Goal: Task Accomplishment & Management: Manage account settings

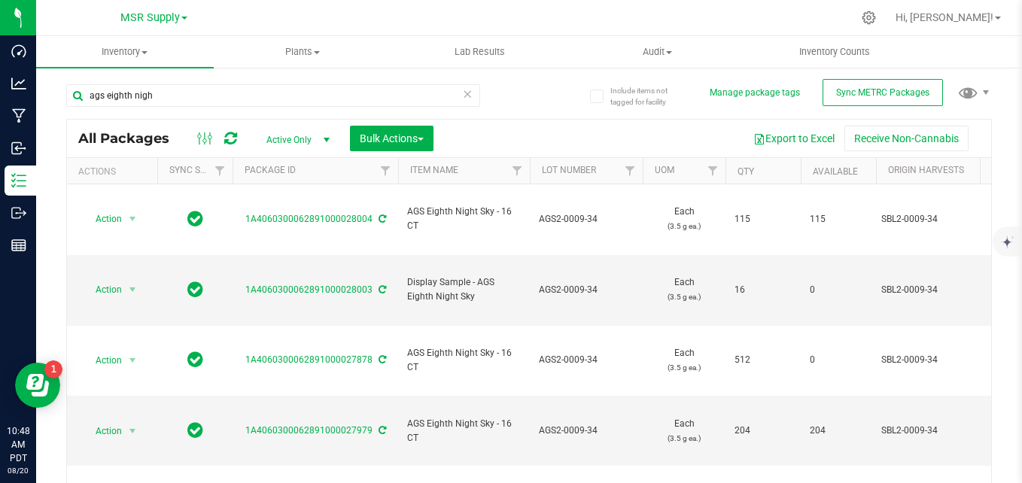
click at [462, 94] on icon at bounding box center [467, 93] width 11 height 18
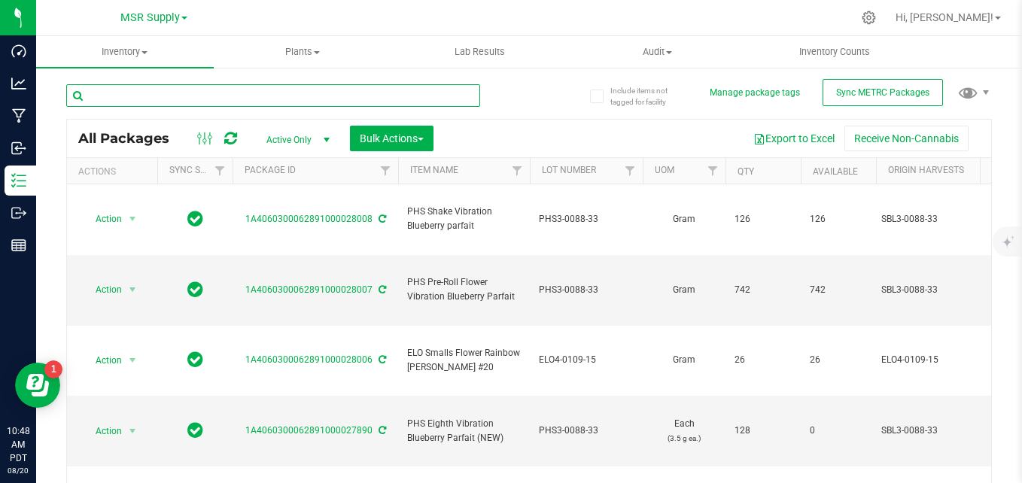
paste input "ELO2-0080-15"
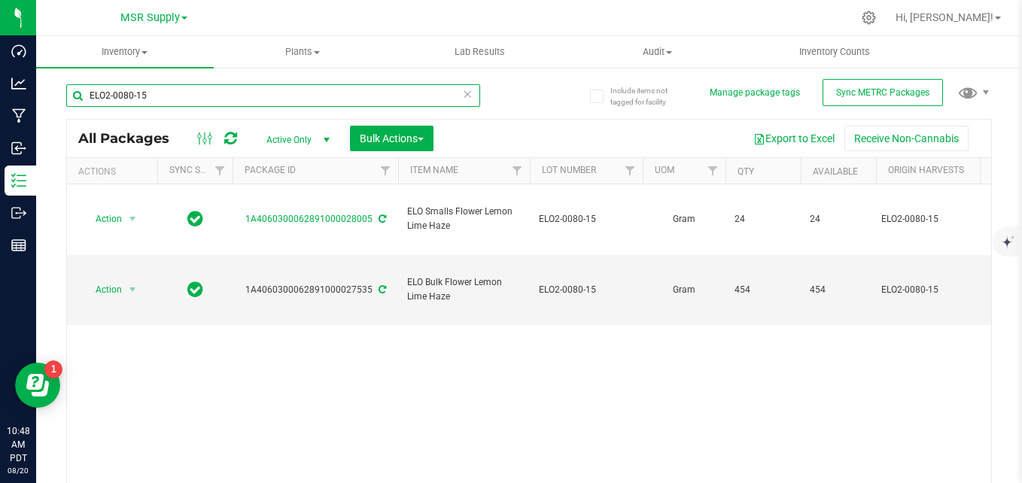
type input "ELO2-0080-15"
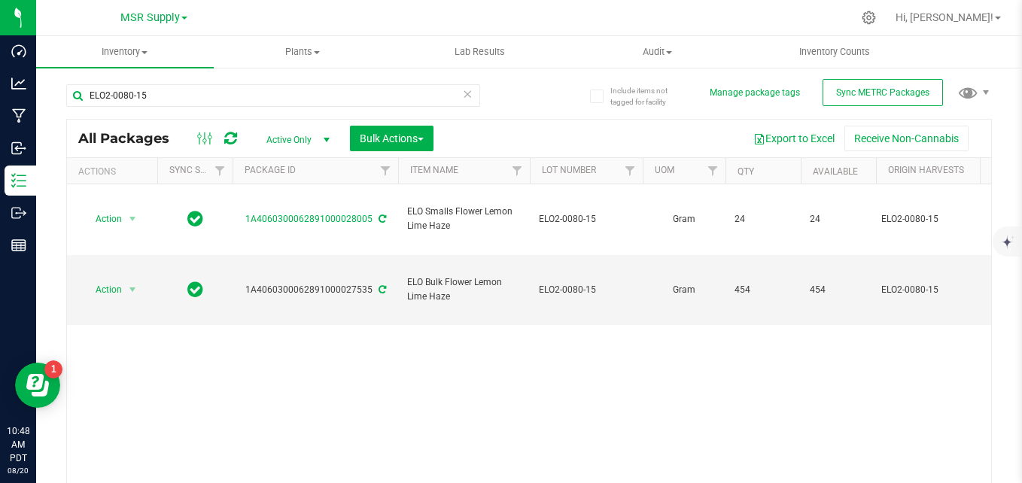
click at [463, 98] on icon at bounding box center [467, 93] width 11 height 18
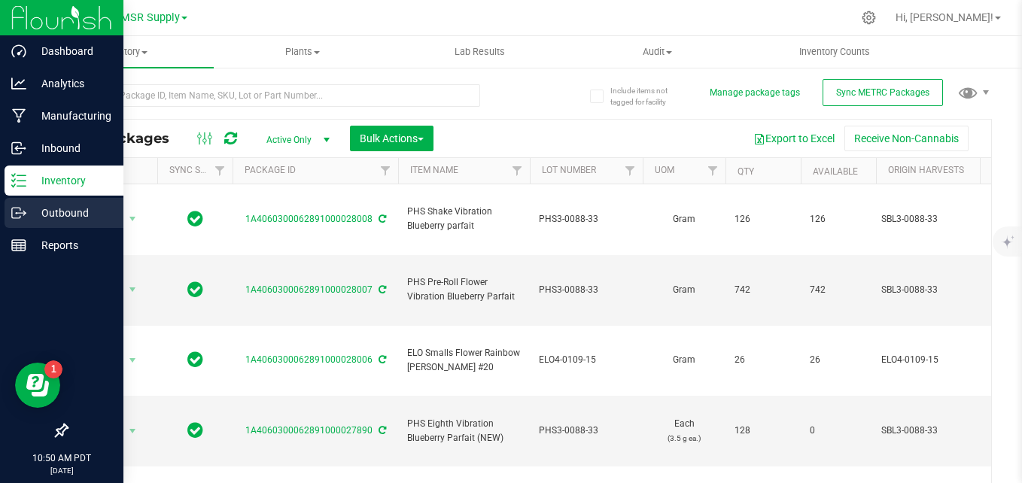
click at [13, 210] on icon at bounding box center [18, 212] width 15 height 15
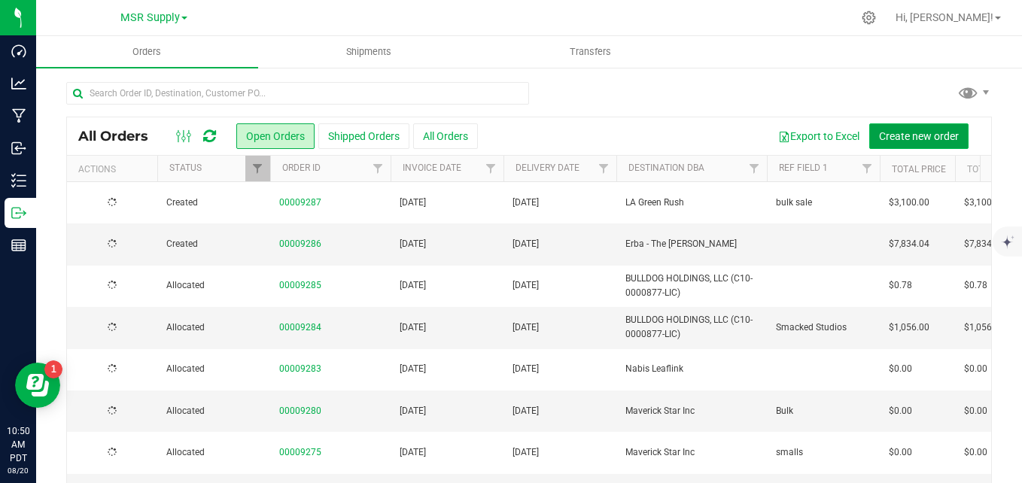
click at [931, 141] on span "Create new order" at bounding box center [919, 136] width 80 height 12
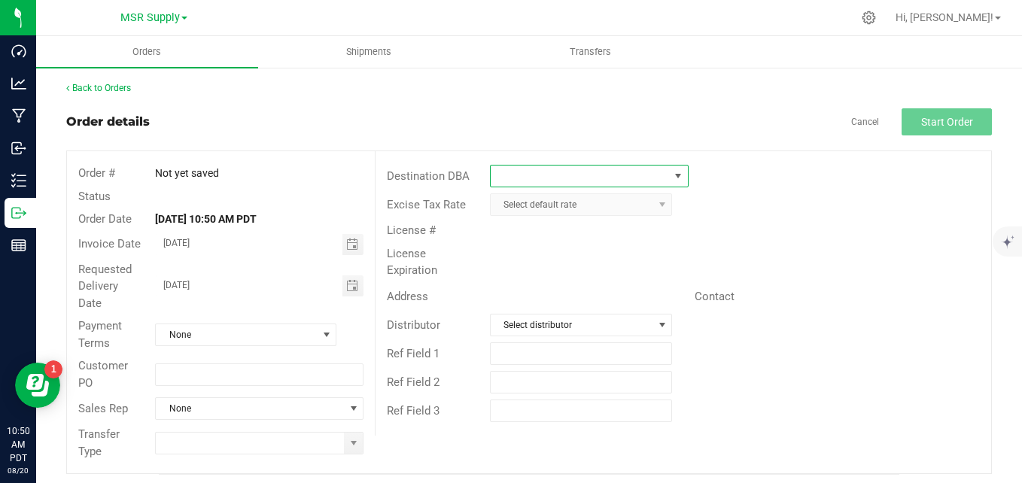
click at [676, 172] on span at bounding box center [678, 176] width 12 height 12
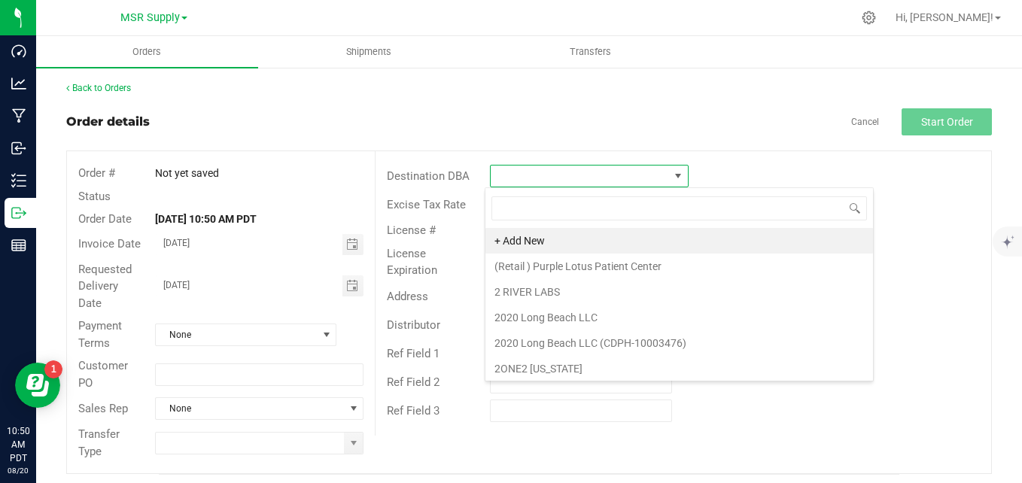
scroll to position [23, 196]
click at [532, 241] on li "+ Add New" at bounding box center [678, 241] width 387 height 26
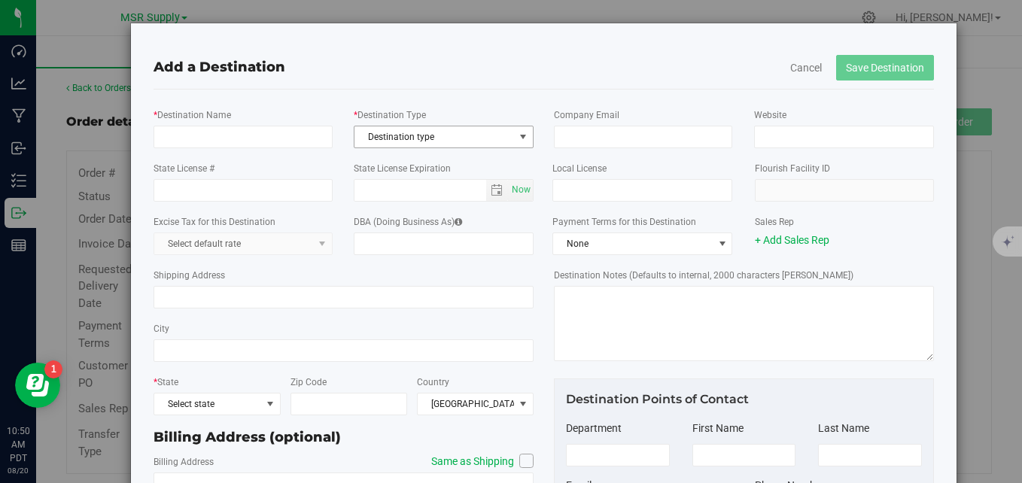
click at [452, 140] on span "Destination type" at bounding box center [433, 136] width 159 height 21
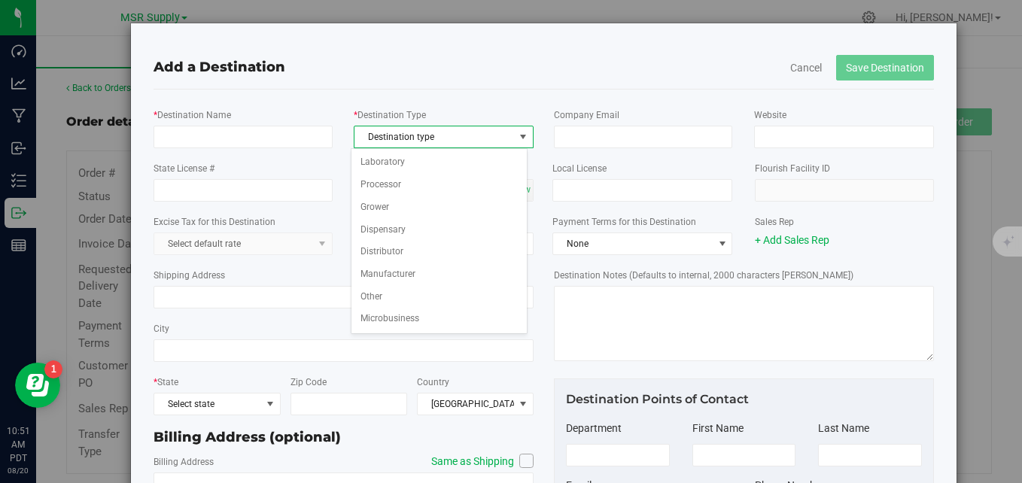
click at [498, 39] on div "Add a Destination Cancel Save Destination * Destination Name * Destination Type…" at bounding box center [543, 328] width 826 height 610
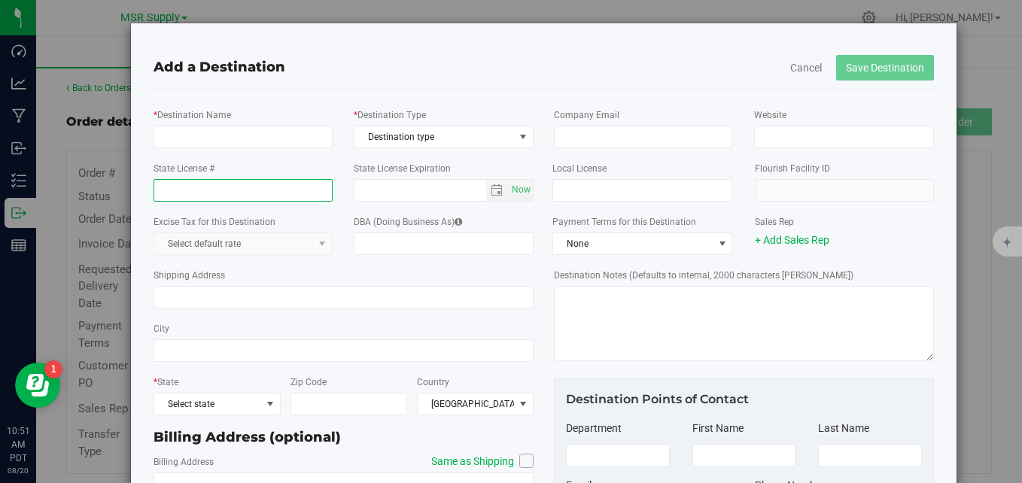
click at [188, 191] on input "State License #" at bounding box center [242, 190] width 178 height 23
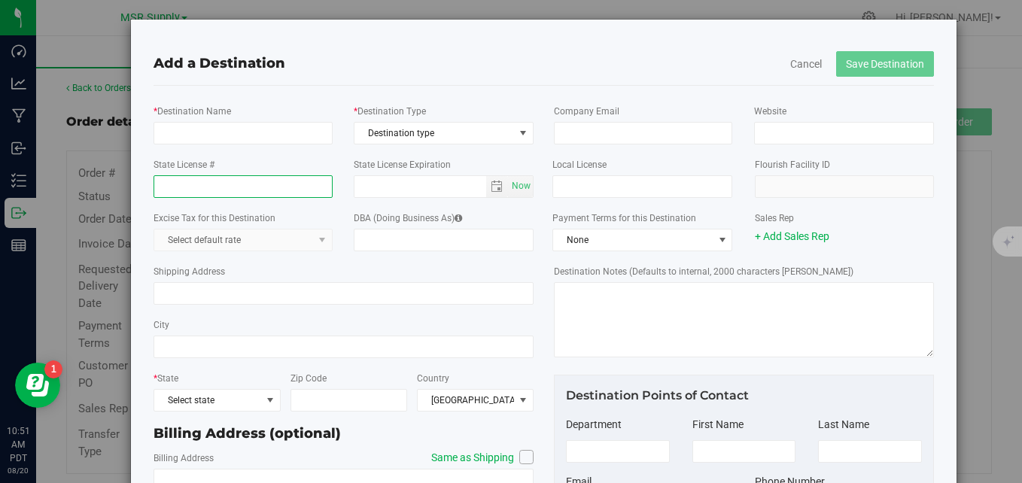
scroll to position [0, 0]
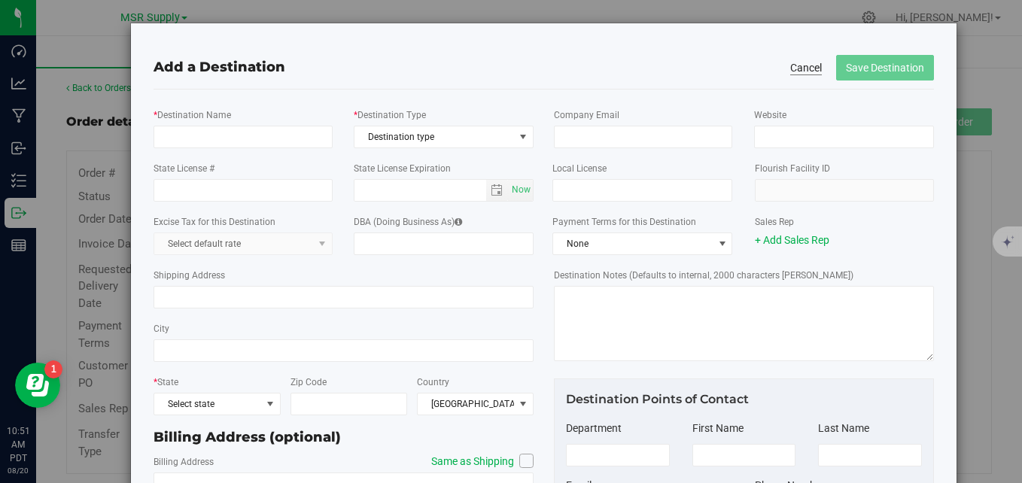
click at [795, 68] on button "Cancel" at bounding box center [806, 67] width 32 height 15
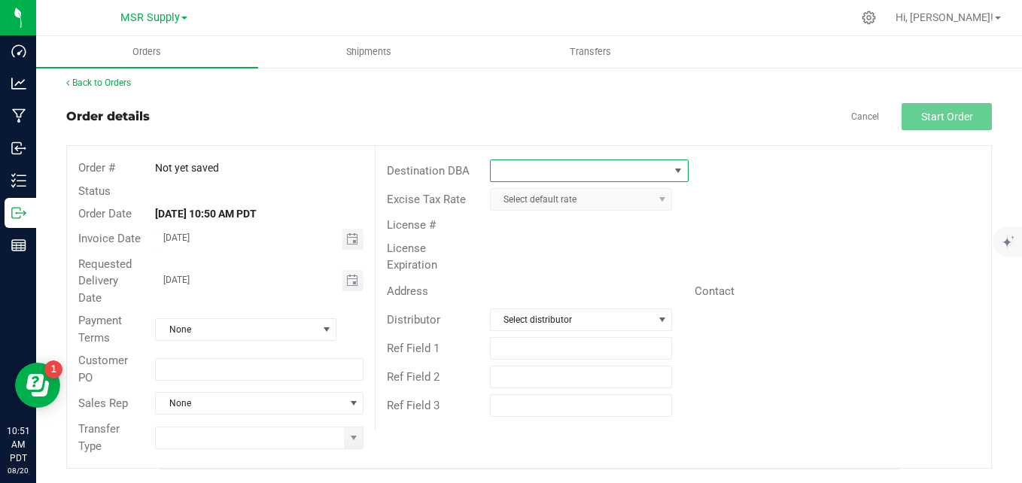
scroll to position [7, 0]
click at [104, 84] on link "Back to Orders" at bounding box center [98, 81] width 65 height 11
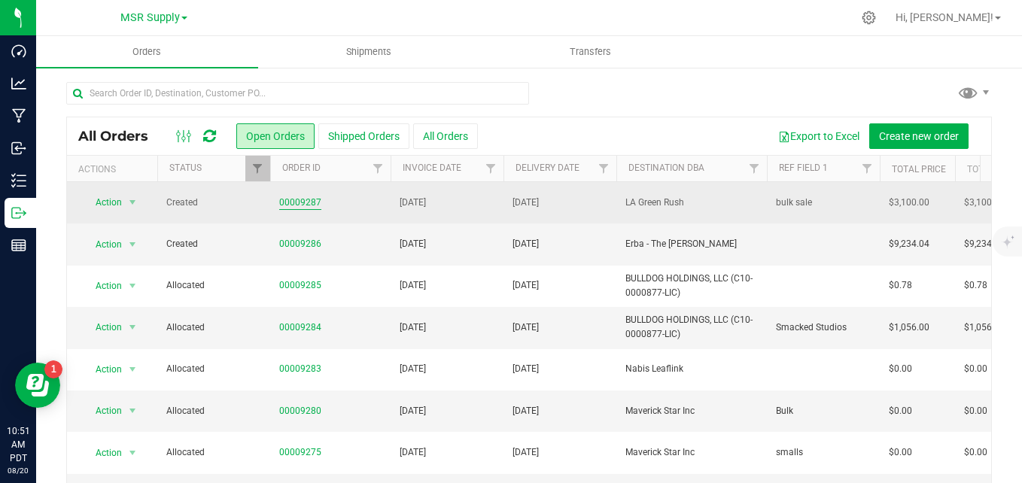
click at [308, 204] on link "00009287" at bounding box center [300, 203] width 42 height 14
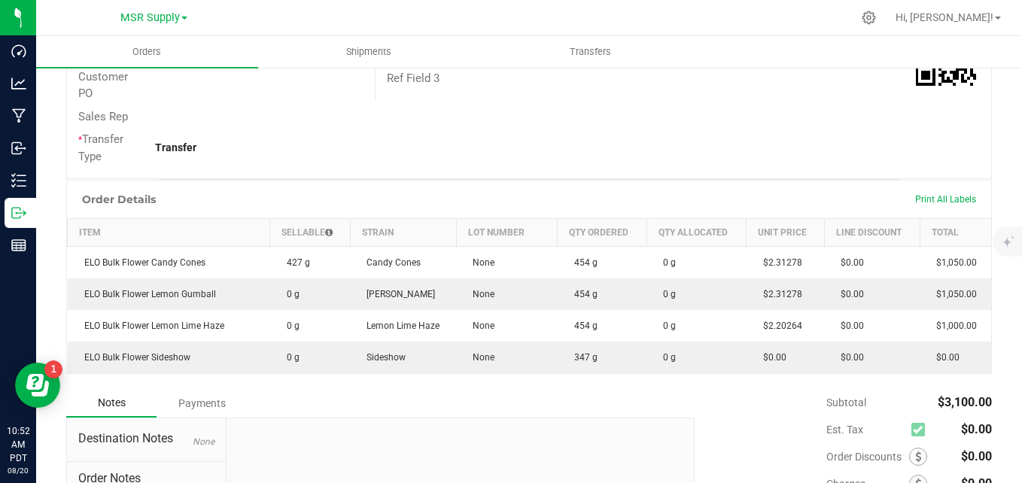
scroll to position [451, 0]
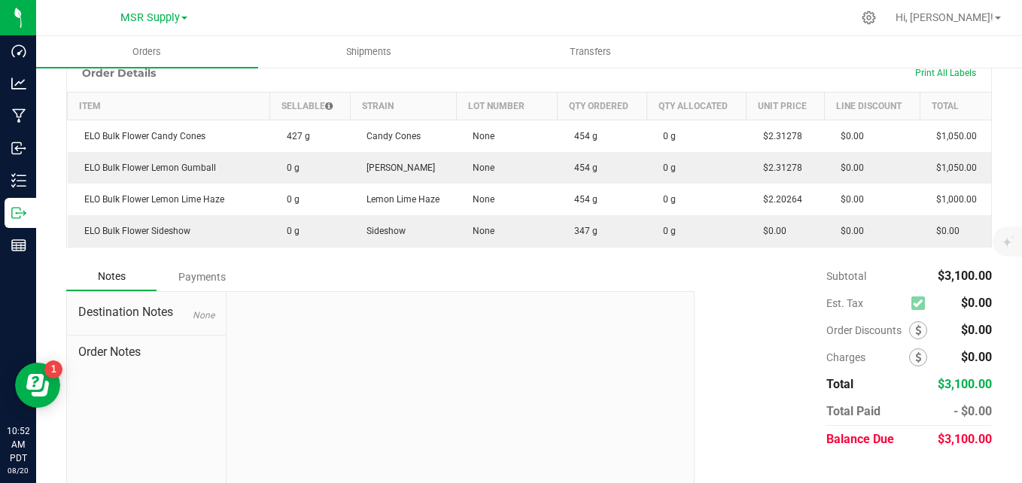
click at [1001, 278] on div "Back to Orders Order details Export PDF Edit Order Order # 00009287 Status Crea…" at bounding box center [529, 62] width 986 height 894
drag, startPoint x: 724, startPoint y: 308, endPoint x: 676, endPoint y: 329, distance: 52.3
click at [720, 308] on div "Subtotal $3,100.00 Est. Tax $0.00" at bounding box center [837, 358] width 308 height 190
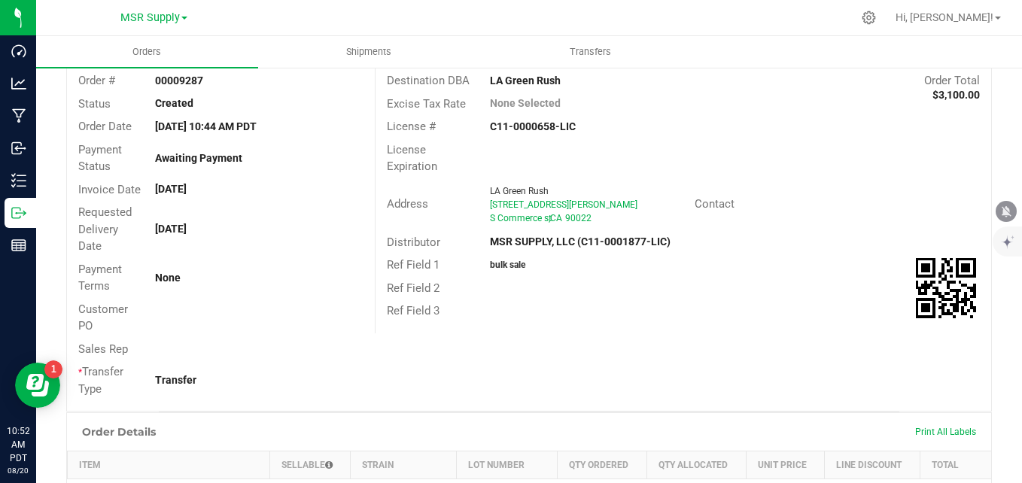
scroll to position [0, 0]
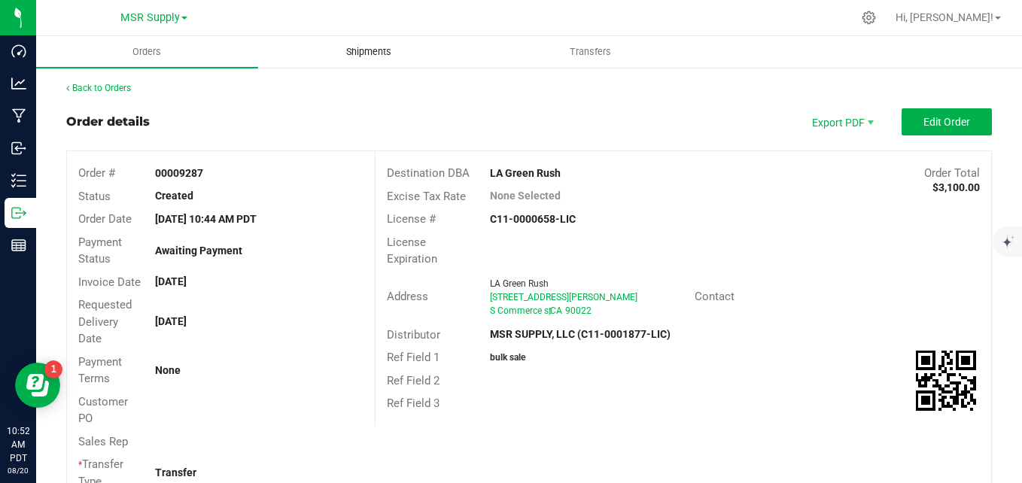
click at [363, 52] on span "Shipments" at bounding box center [369, 52] width 86 height 14
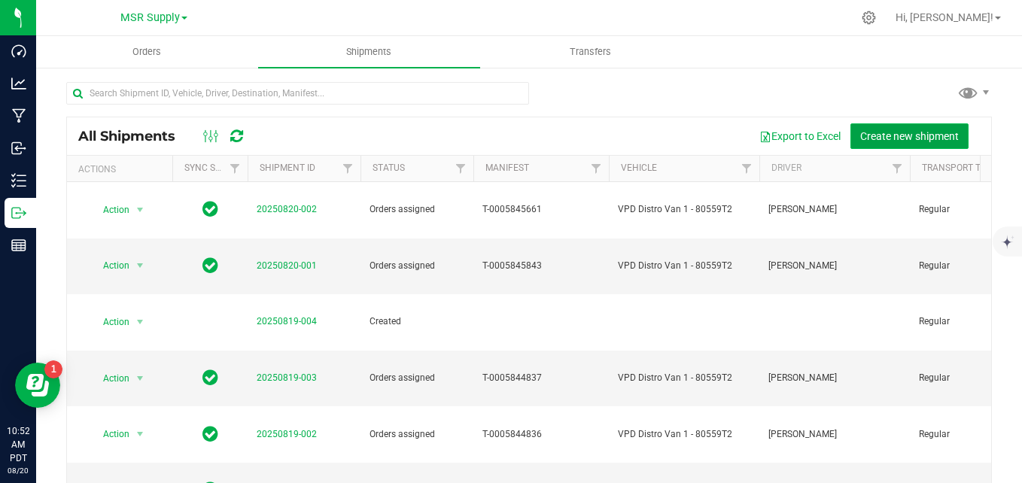
click at [906, 131] on span "Create new shipment" at bounding box center [909, 136] width 99 height 12
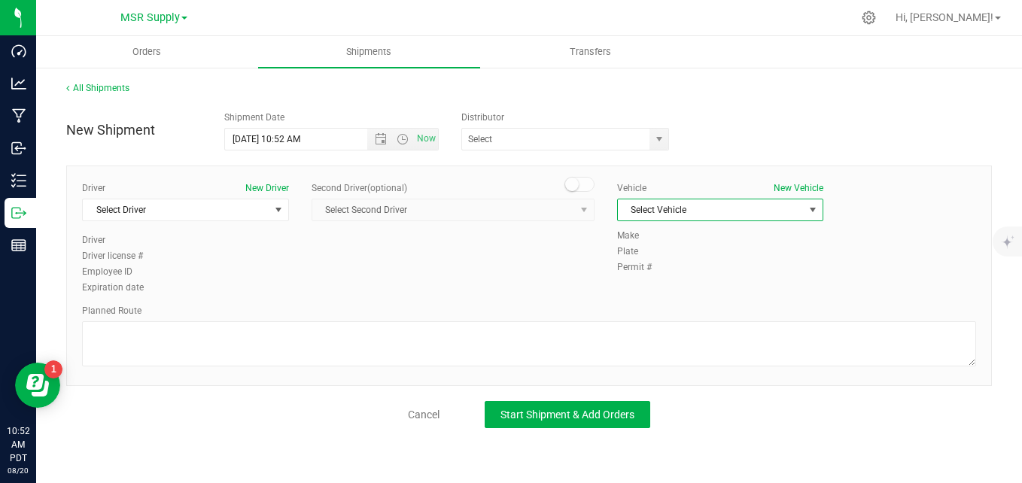
click at [740, 205] on span "Select Vehicle" at bounding box center [711, 209] width 187 height 21
click at [794, 187] on button "New Vehicle" at bounding box center [798, 188] width 50 height 14
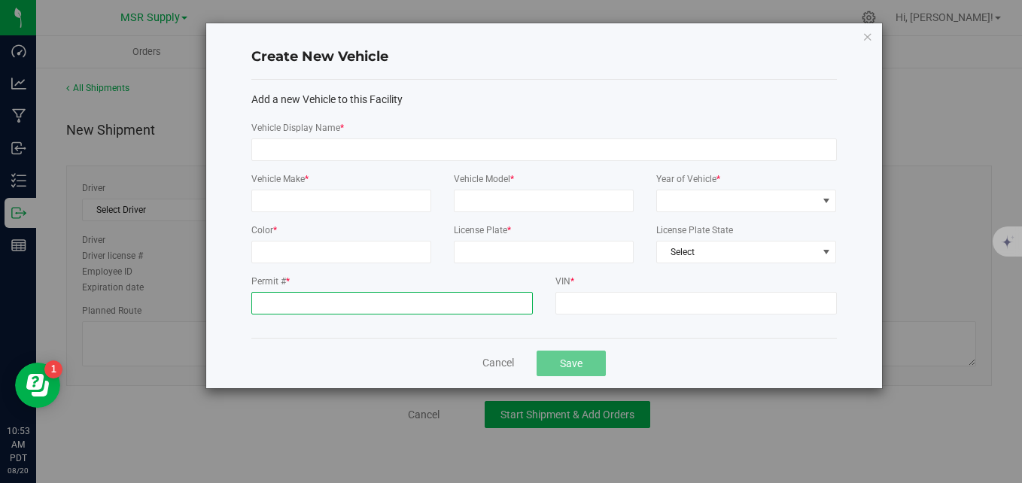
click at [436, 303] on input "Permit # *" at bounding box center [391, 303] width 281 height 23
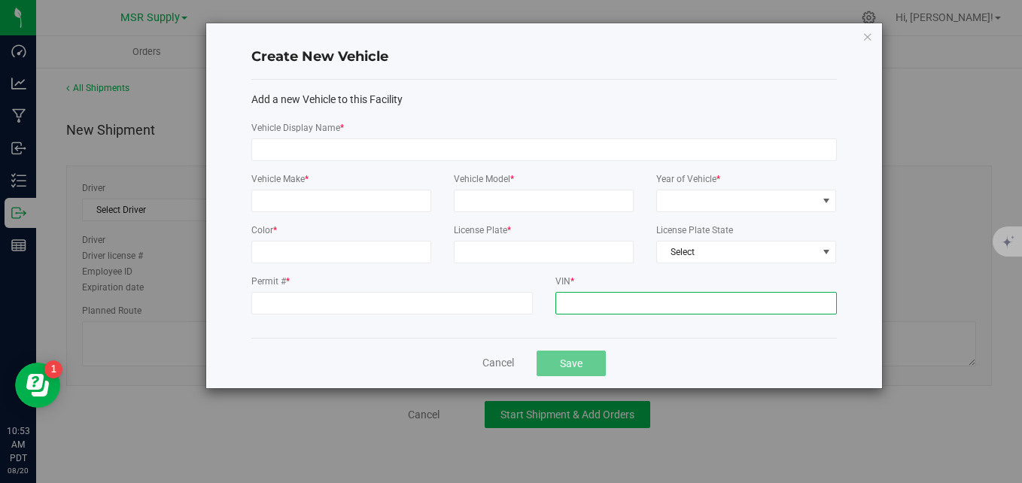
click at [585, 305] on input "VIN *" at bounding box center [695, 303] width 281 height 23
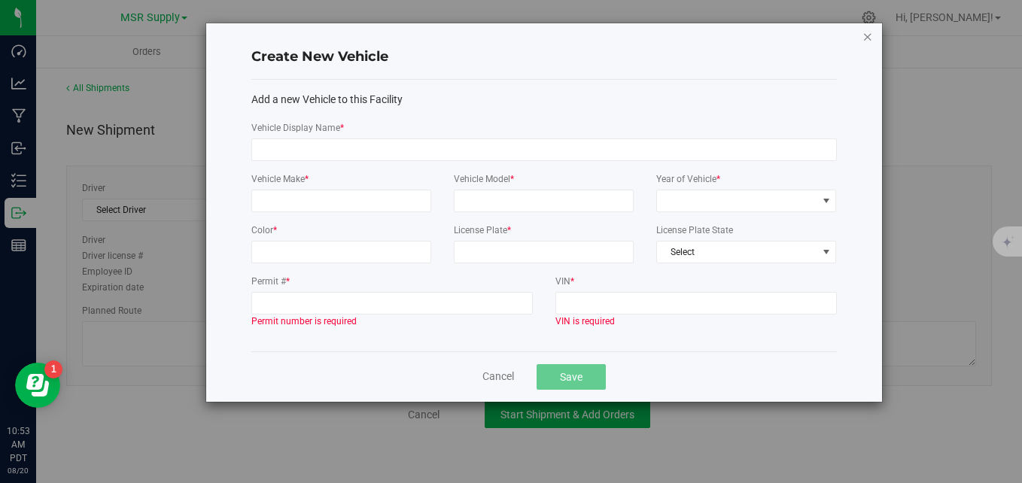
click at [863, 39] on icon "button" at bounding box center [867, 36] width 11 height 18
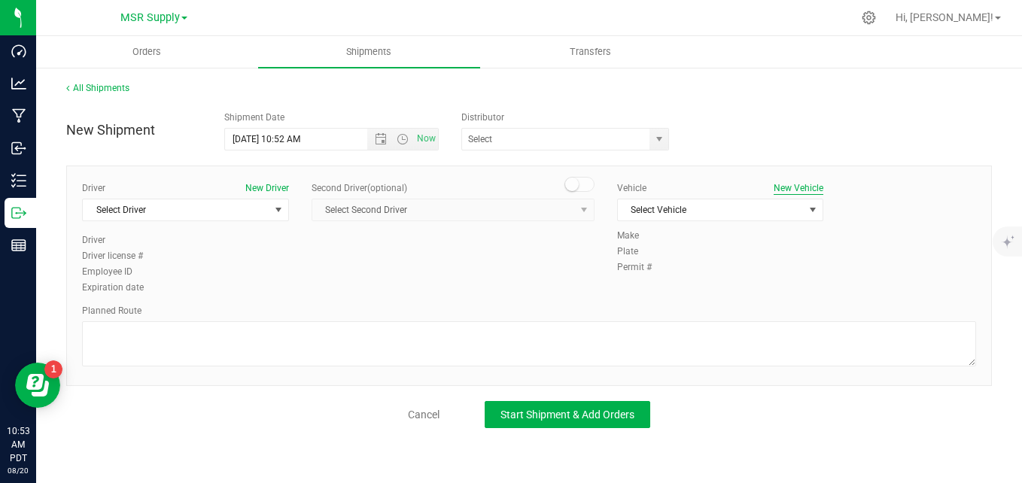
click at [802, 185] on button "New Vehicle" at bounding box center [798, 188] width 50 height 14
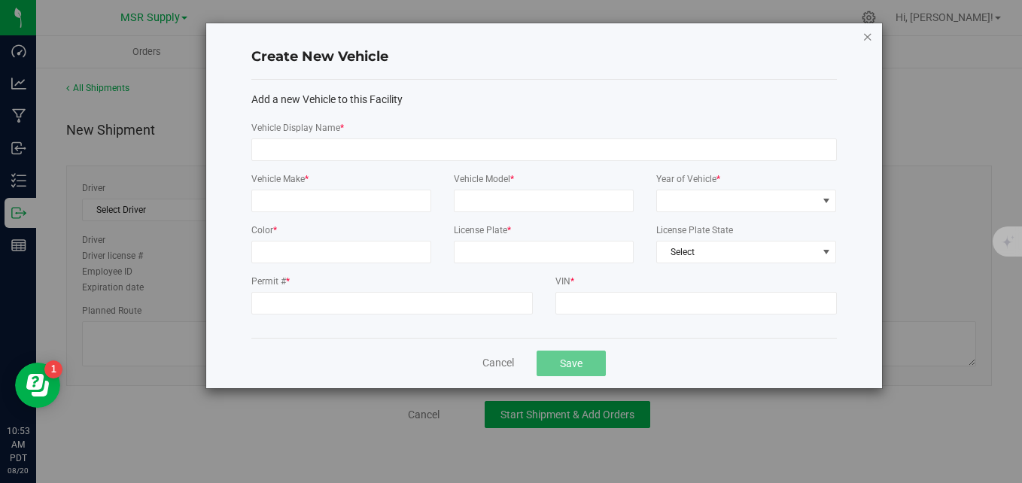
click at [867, 32] on icon "button" at bounding box center [867, 36] width 11 height 18
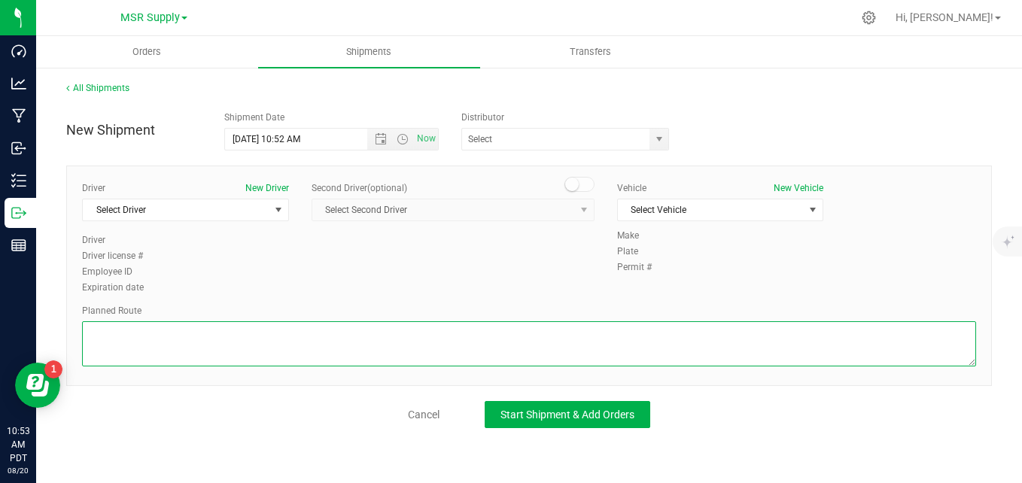
click at [220, 338] on textarea at bounding box center [529, 343] width 894 height 45
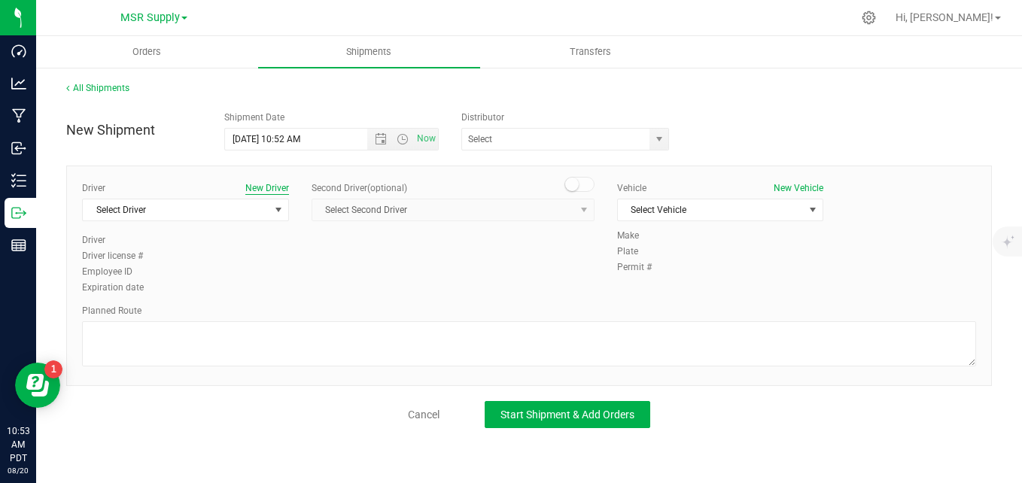
click at [264, 190] on button "New Driver" at bounding box center [267, 188] width 44 height 14
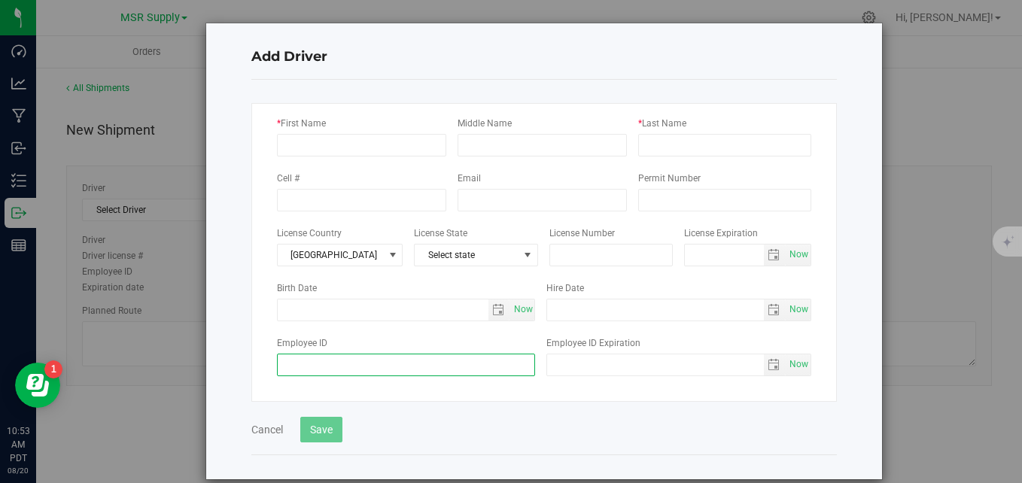
click at [433, 362] on input "Employee ID" at bounding box center [406, 365] width 259 height 23
click at [266, 427] on button "Cancel" at bounding box center [267, 429] width 32 height 15
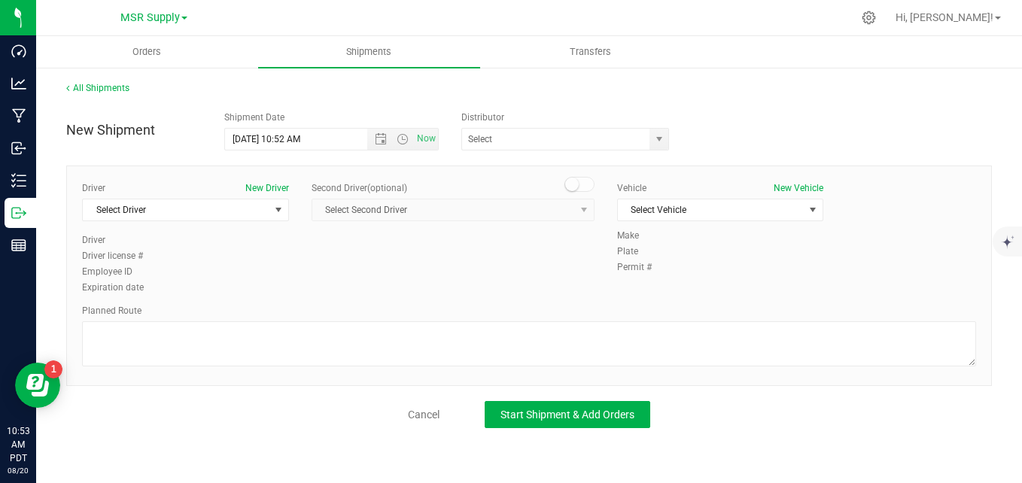
click at [493, 232] on div "Second Driver (optional) Select Second Driver Select Second Driver [PERSON_NAME…" at bounding box center [452, 207] width 283 height 52
click at [96, 90] on link "All Shipments" at bounding box center [97, 88] width 63 height 11
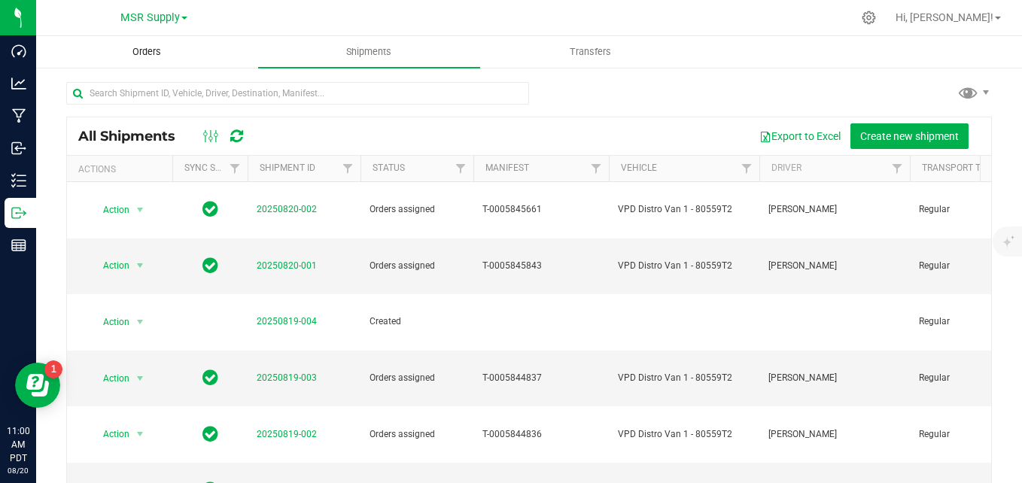
click at [159, 52] on span "Orders" at bounding box center [146, 52] width 69 height 14
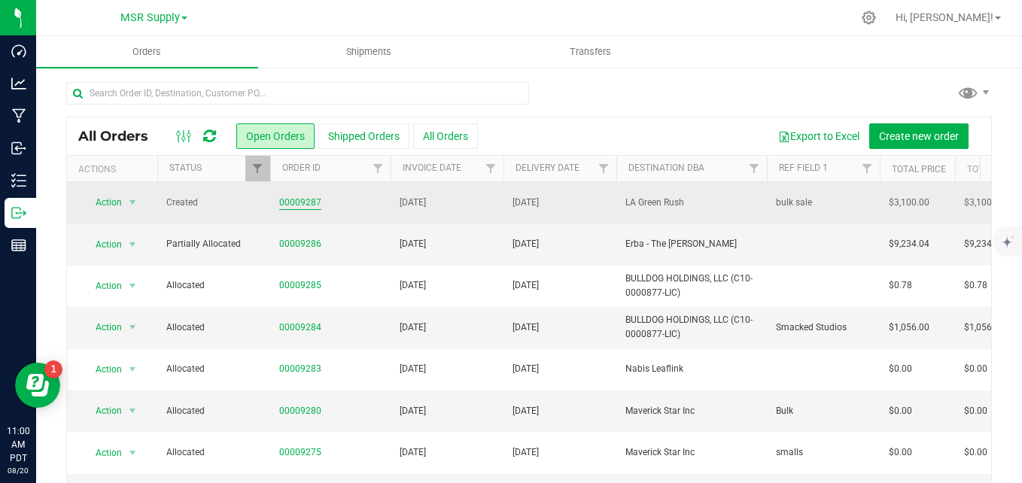
click at [293, 202] on link "00009287" at bounding box center [300, 203] width 42 height 14
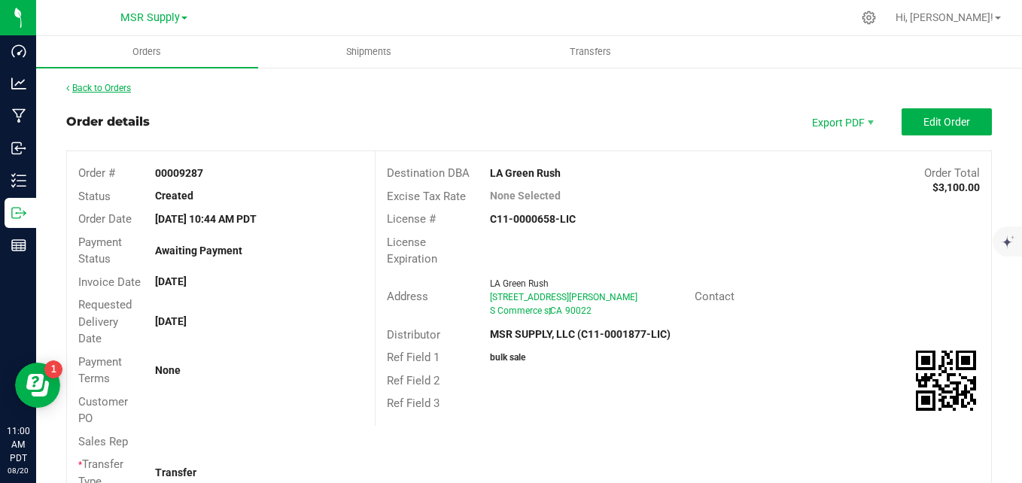
click at [106, 92] on link "Back to Orders" at bounding box center [98, 88] width 65 height 11
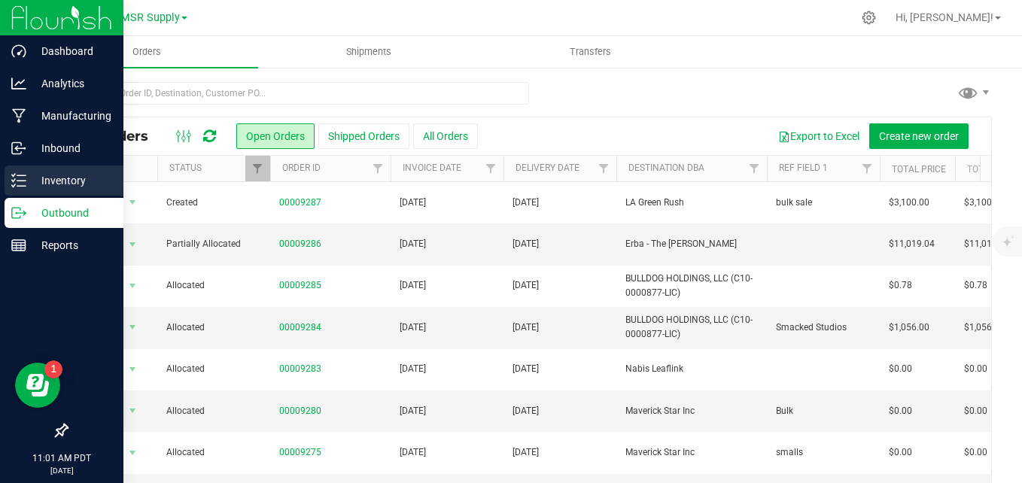
click at [46, 177] on p "Inventory" at bounding box center [71, 181] width 90 height 18
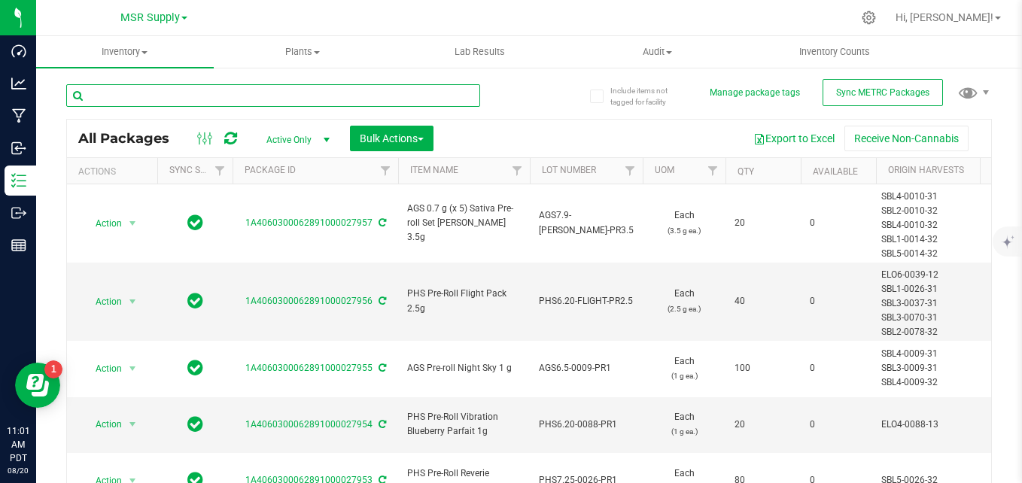
paste input "ELO2-0100-15"
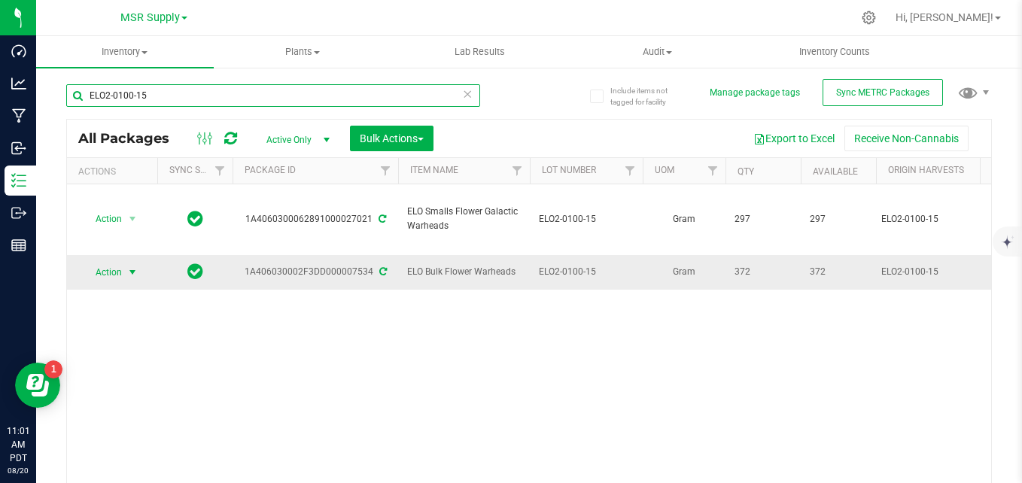
type input "ELO2-0100-15"
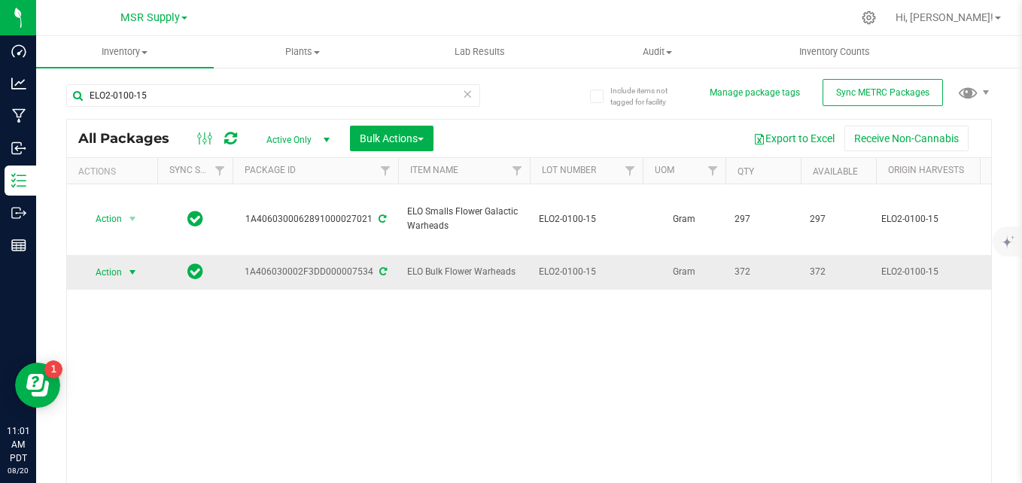
click at [120, 262] on span "Action" at bounding box center [102, 272] width 41 height 21
click at [462, 98] on icon at bounding box center [467, 93] width 11 height 18
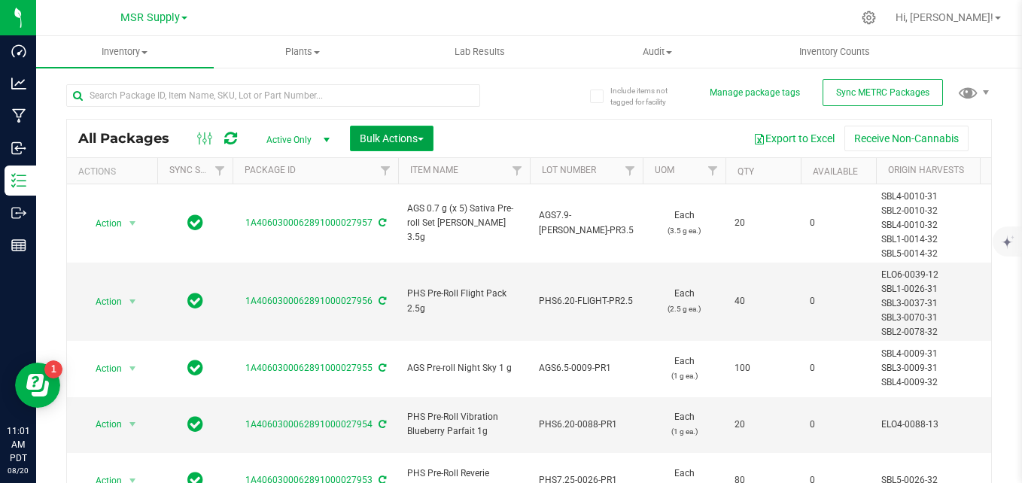
click at [411, 140] on span "Bulk Actions" at bounding box center [392, 138] width 64 height 12
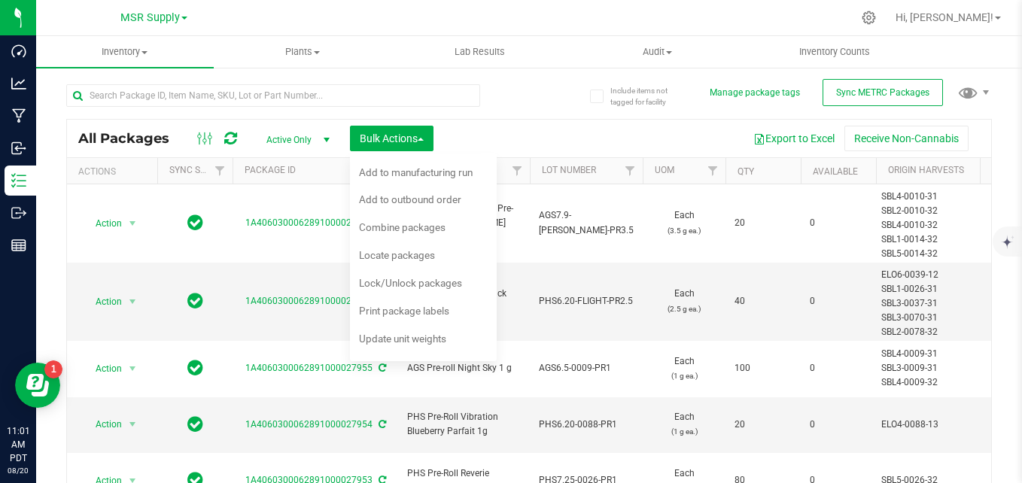
click at [513, 101] on div at bounding box center [297, 95] width 463 height 48
click at [539, 102] on div "All Packages Active Only Active Only Lab Samples Locked All External Internal B…" at bounding box center [528, 297] width 925 height 455
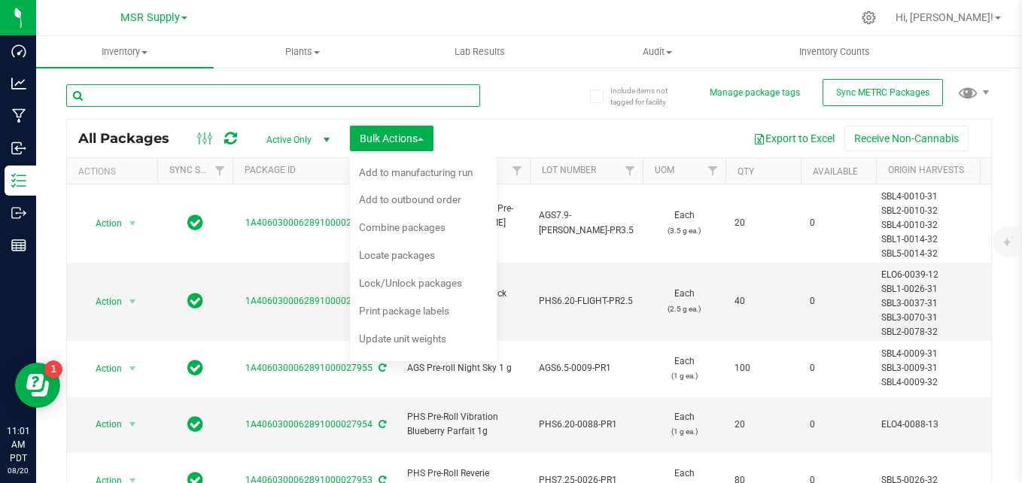
click at [404, 99] on input "text" at bounding box center [273, 95] width 414 height 23
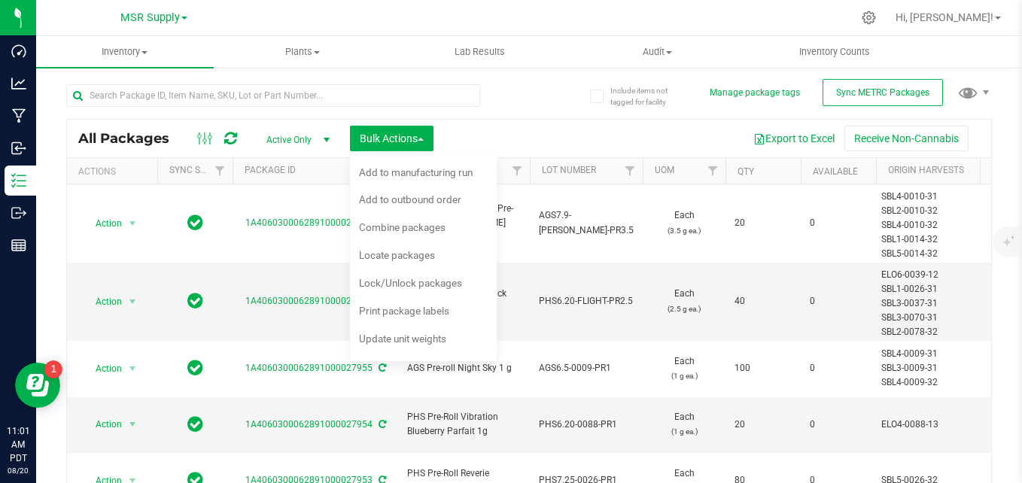
click at [510, 126] on div "Export to Excel Receive Non-Cannabis" at bounding box center [712, 139] width 535 height 26
click at [385, 136] on span "Bulk Actions" at bounding box center [392, 138] width 64 height 12
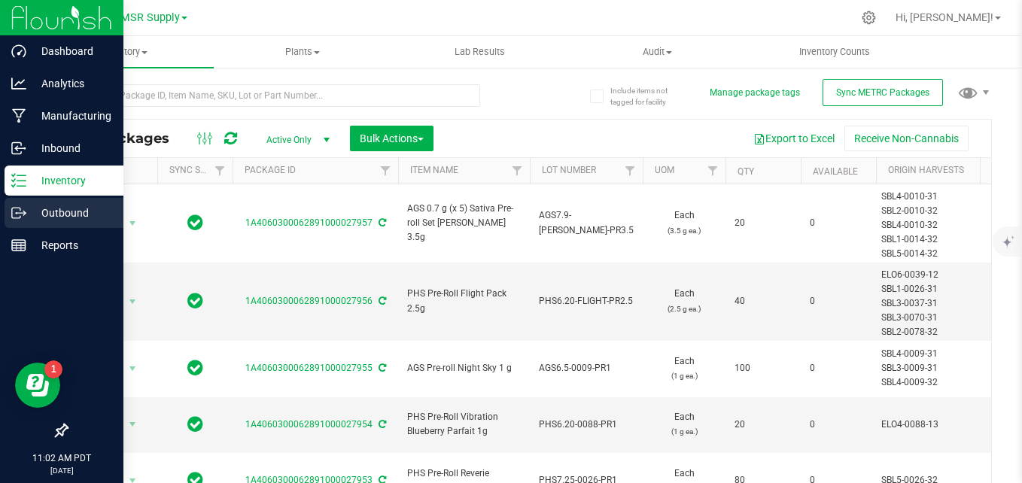
click at [29, 209] on p "Outbound" at bounding box center [71, 213] width 90 height 18
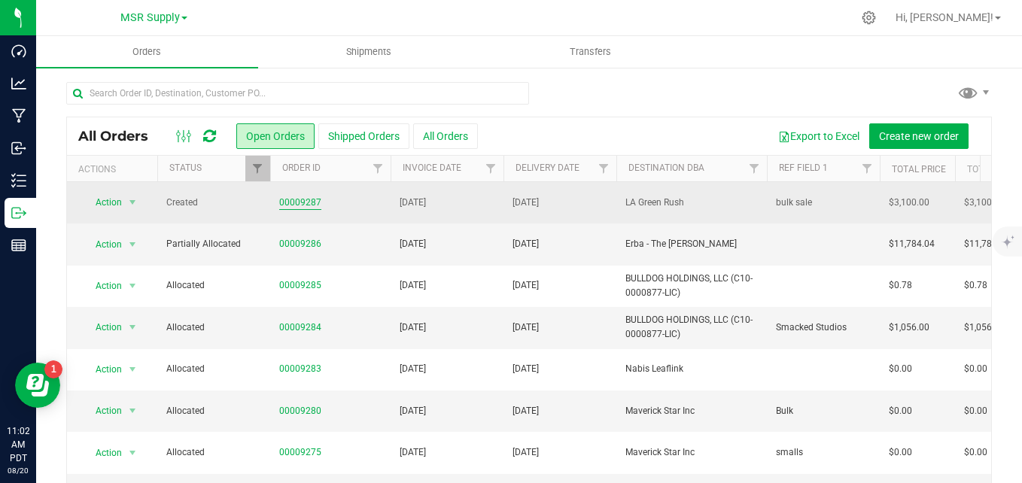
click at [307, 204] on link "00009287" at bounding box center [300, 203] width 42 height 14
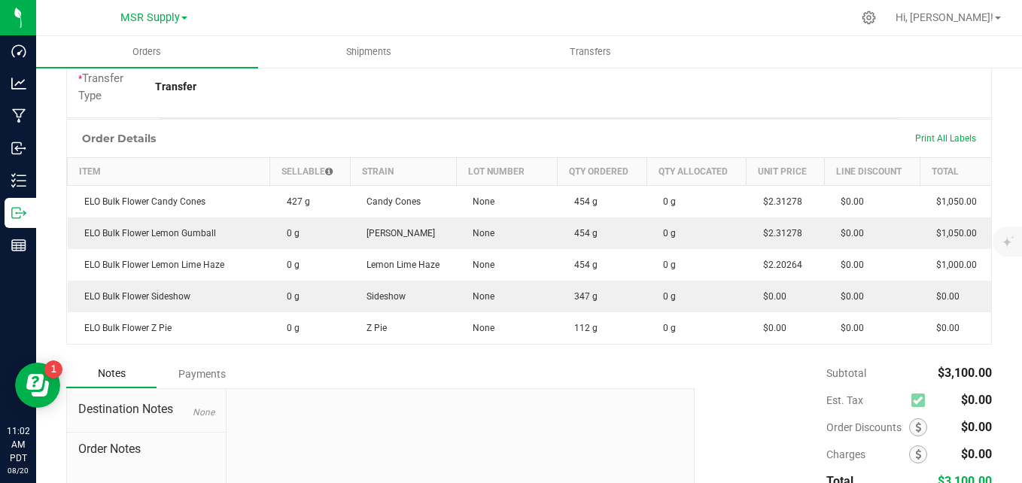
scroll to position [451, 0]
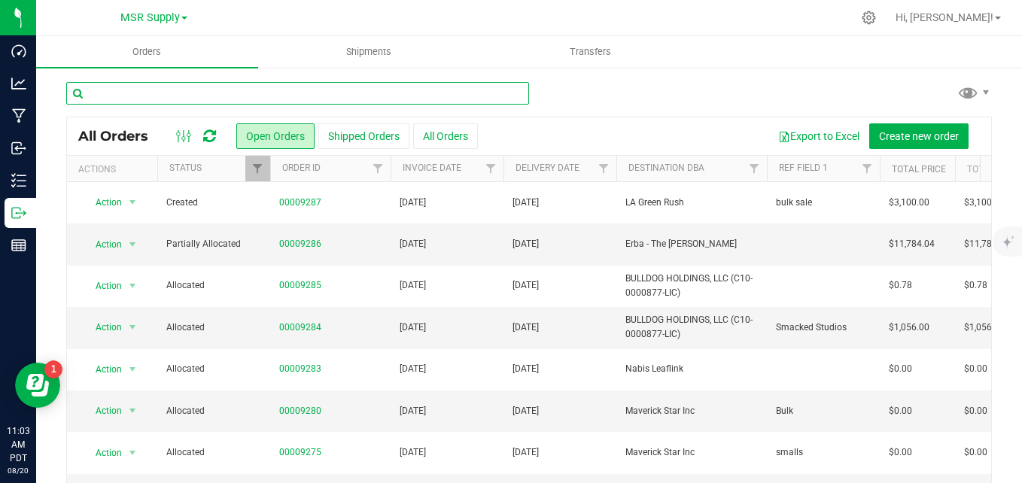
paste input "ELO2-0099-15"
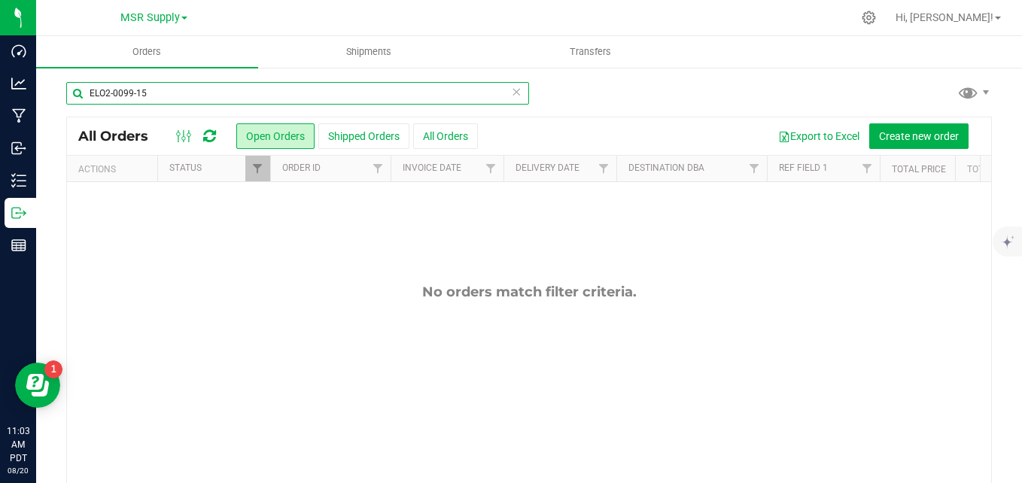
type input "ELO2-0099-15"
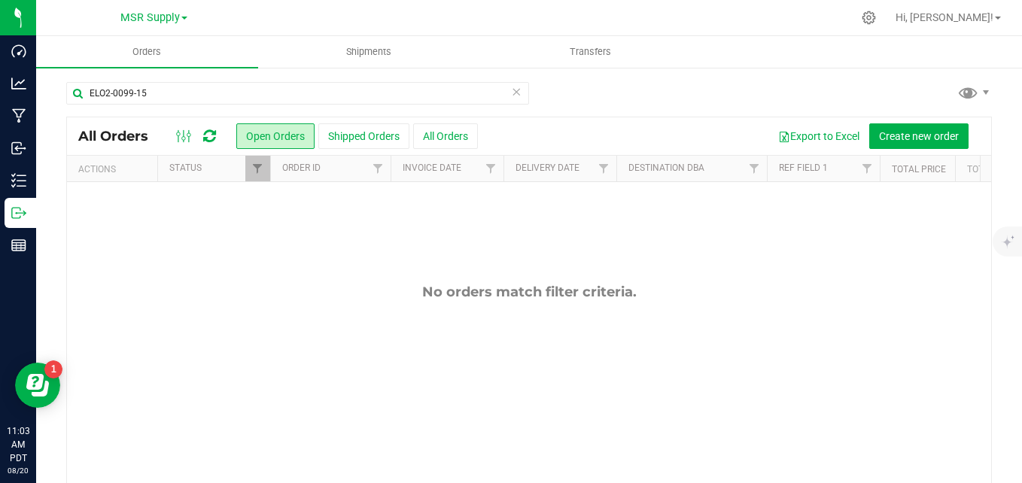
click at [511, 96] on icon at bounding box center [516, 91] width 11 height 18
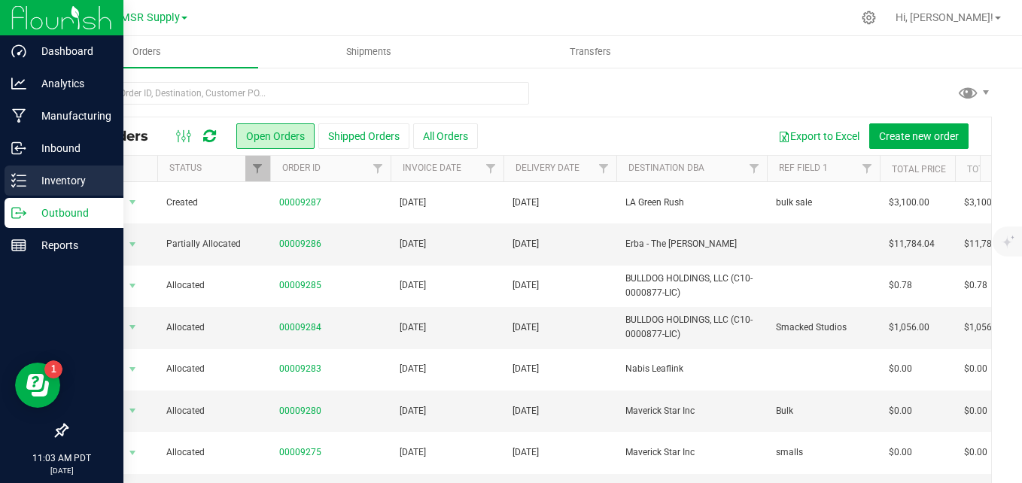
click at [21, 182] on icon at bounding box center [18, 180] width 15 height 15
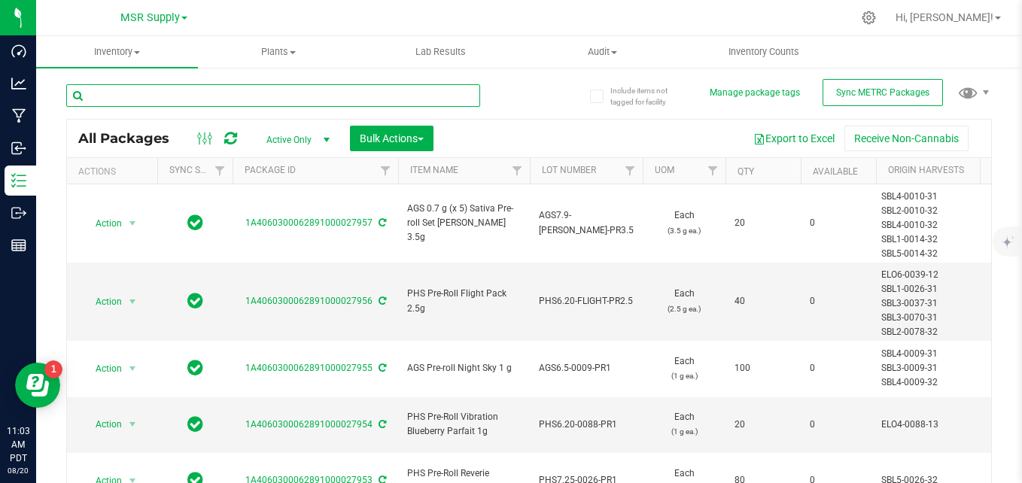
paste input "ELO2-0099-15"
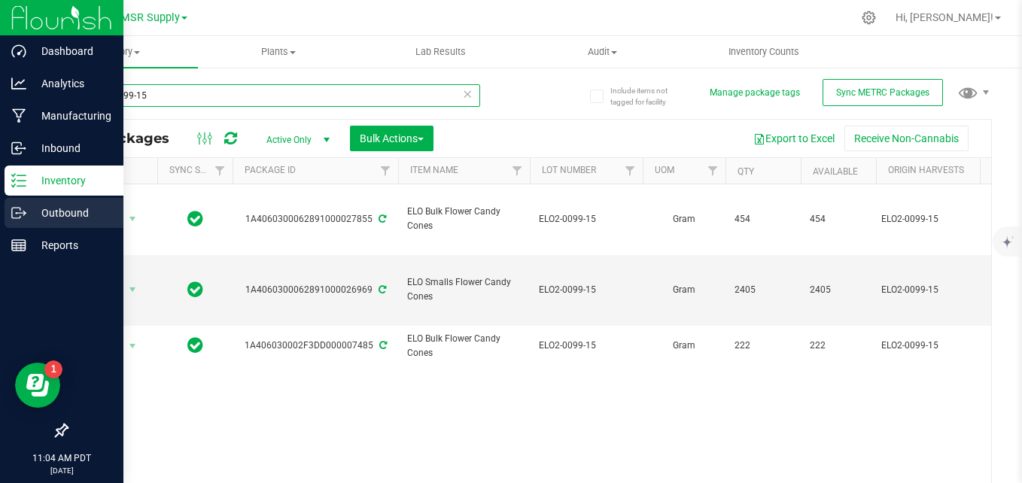
type input "ELO2-0099-15"
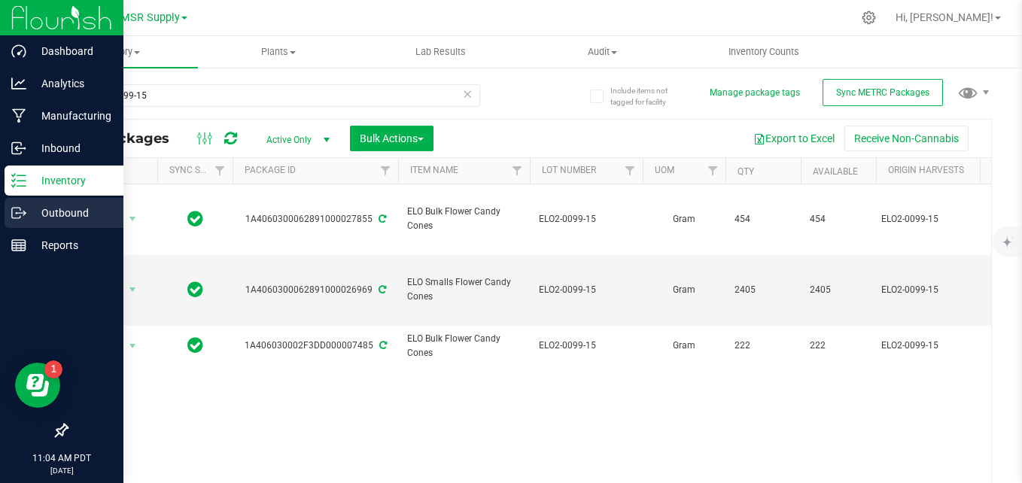
click at [29, 207] on p "Outbound" at bounding box center [71, 213] width 90 height 18
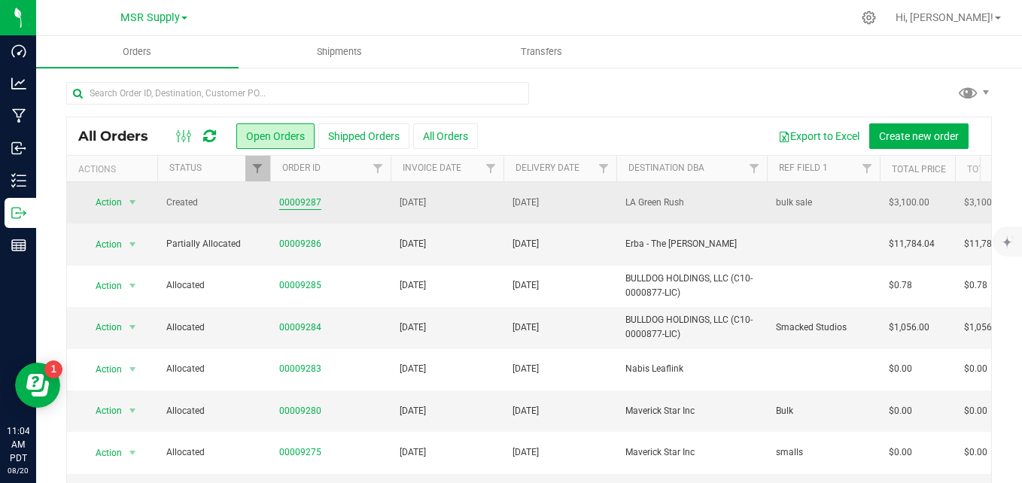
click at [297, 205] on link "00009287" at bounding box center [300, 203] width 42 height 14
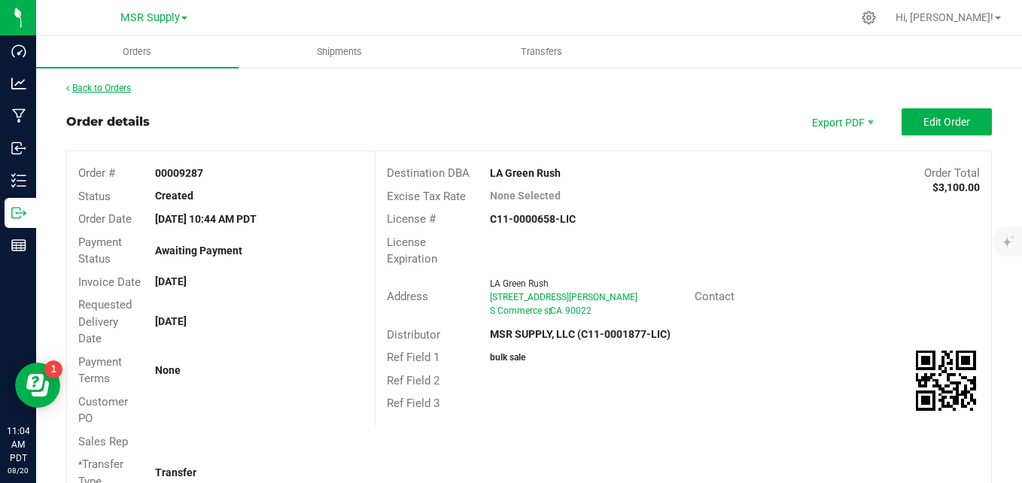
click at [114, 90] on link "Back to Orders" at bounding box center [98, 88] width 65 height 11
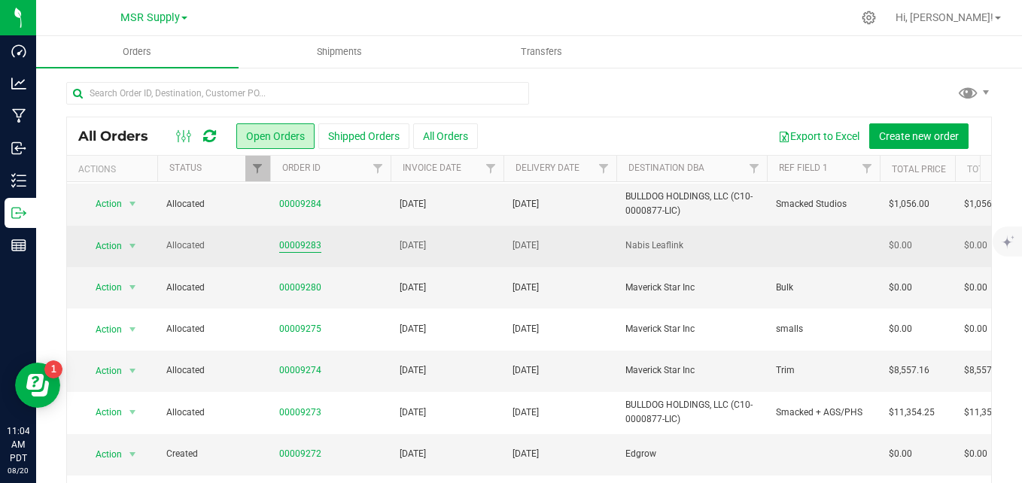
scroll to position [150, 0]
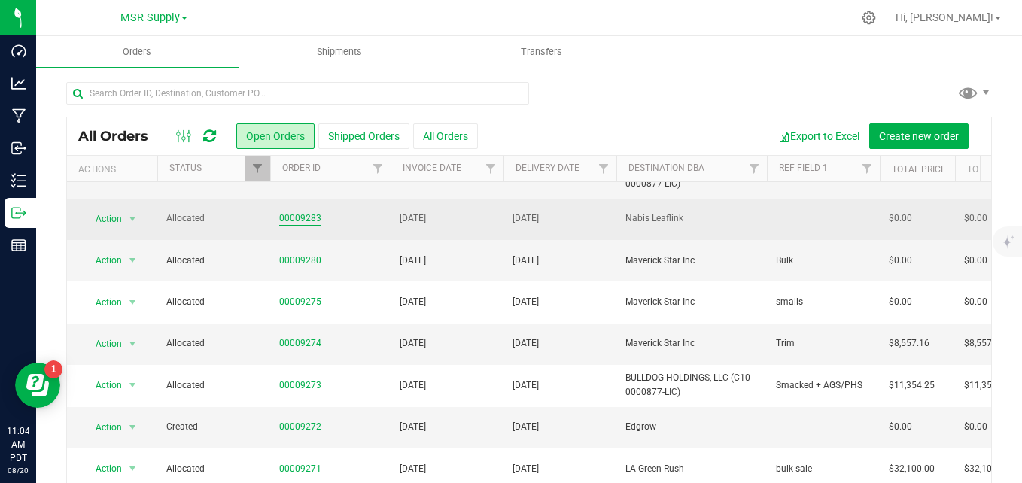
click at [300, 224] on link "00009283" at bounding box center [300, 218] width 42 height 14
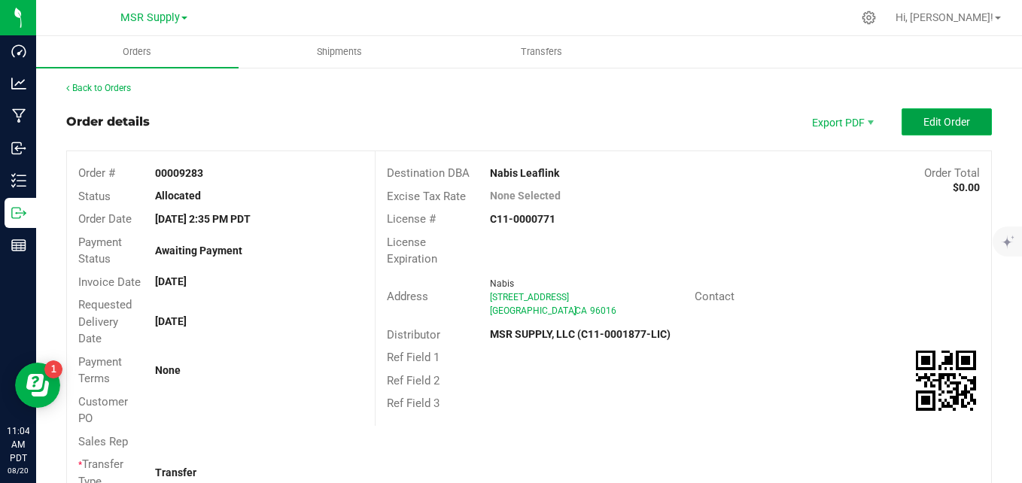
click at [937, 123] on span "Edit Order" at bounding box center [946, 122] width 47 height 12
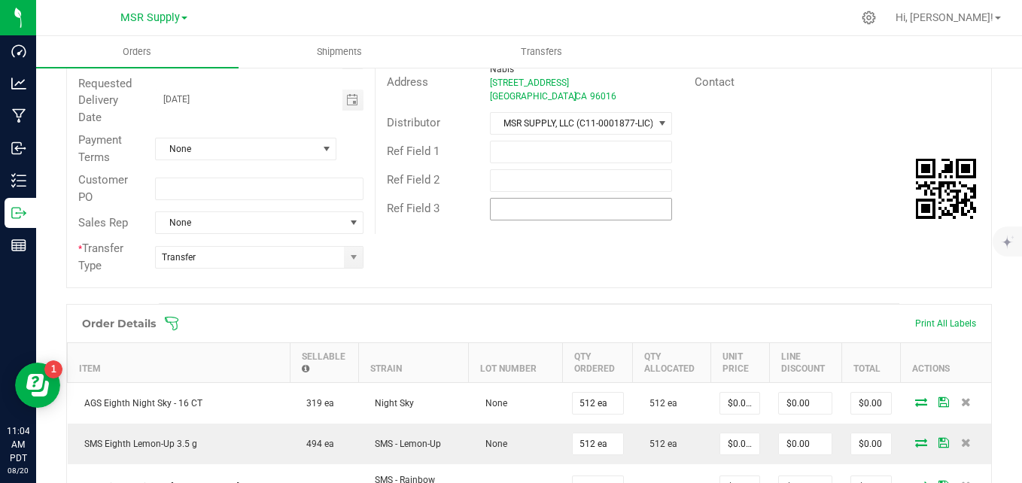
scroll to position [376, 0]
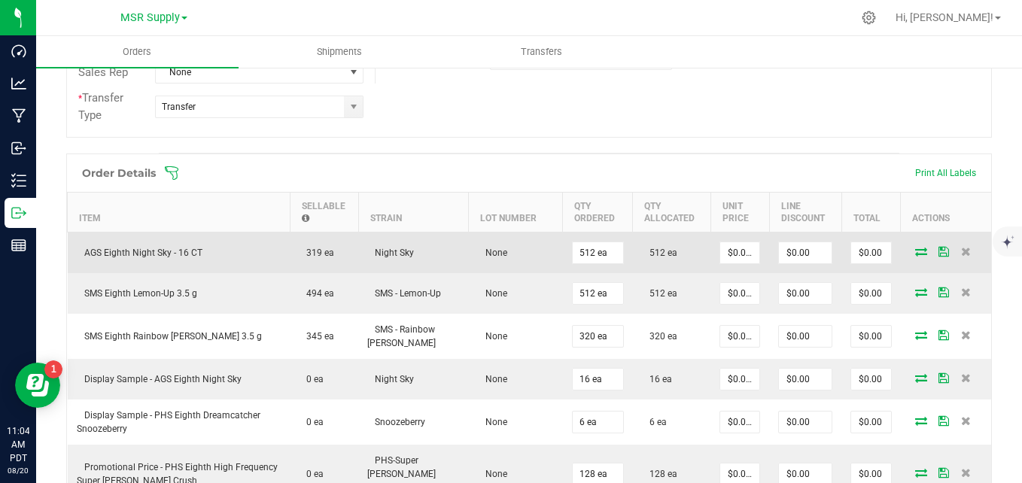
click at [915, 251] on icon at bounding box center [921, 251] width 12 height 9
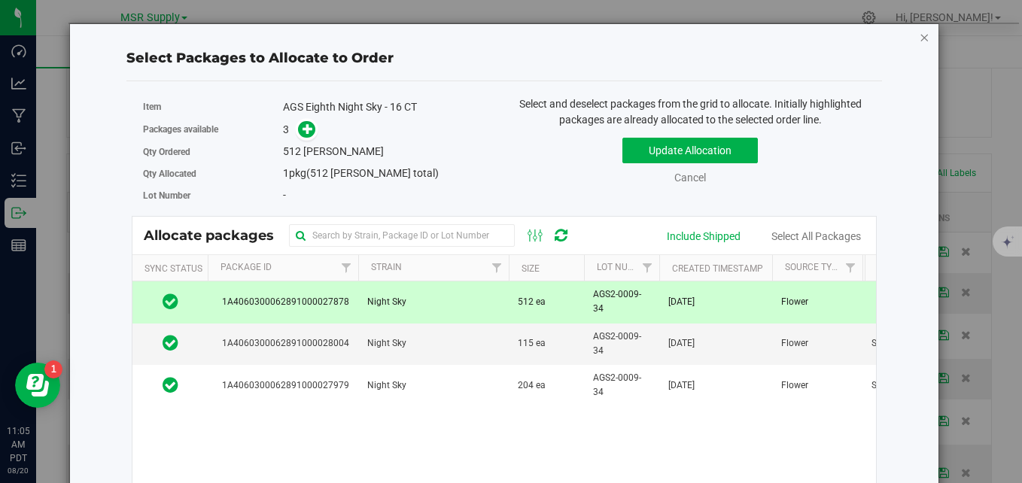
click at [919, 41] on icon "button" at bounding box center [924, 37] width 11 height 18
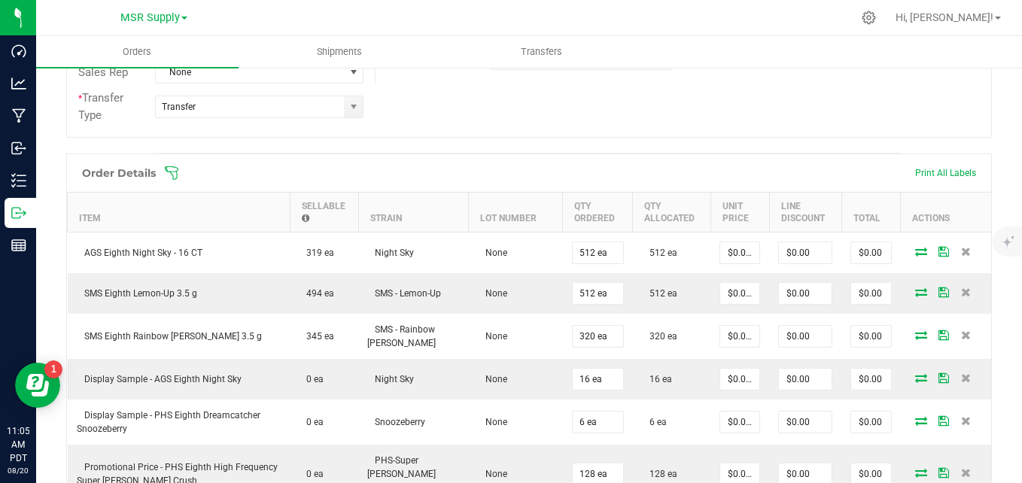
click at [656, 166] on span at bounding box center [626, 173] width 925 height 15
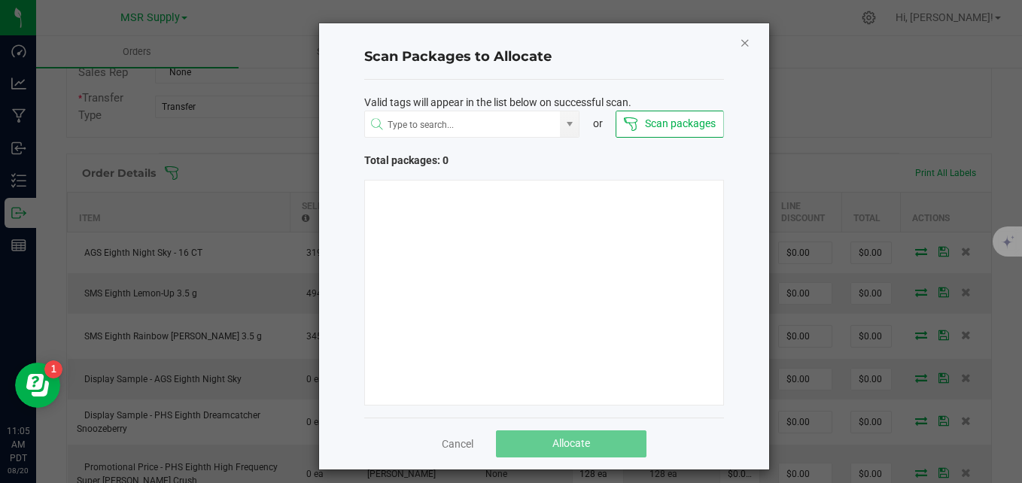
click at [740, 39] on icon "Close" at bounding box center [745, 42] width 11 height 18
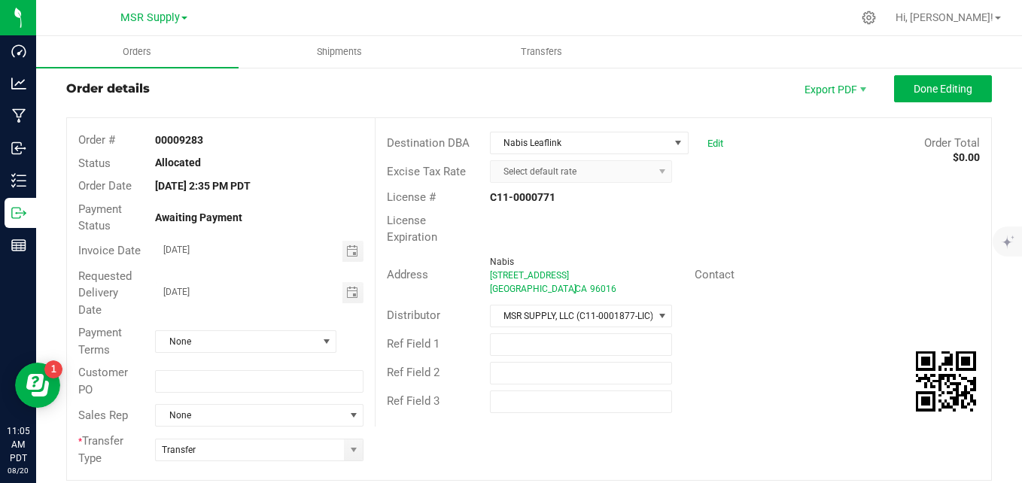
scroll to position [0, 0]
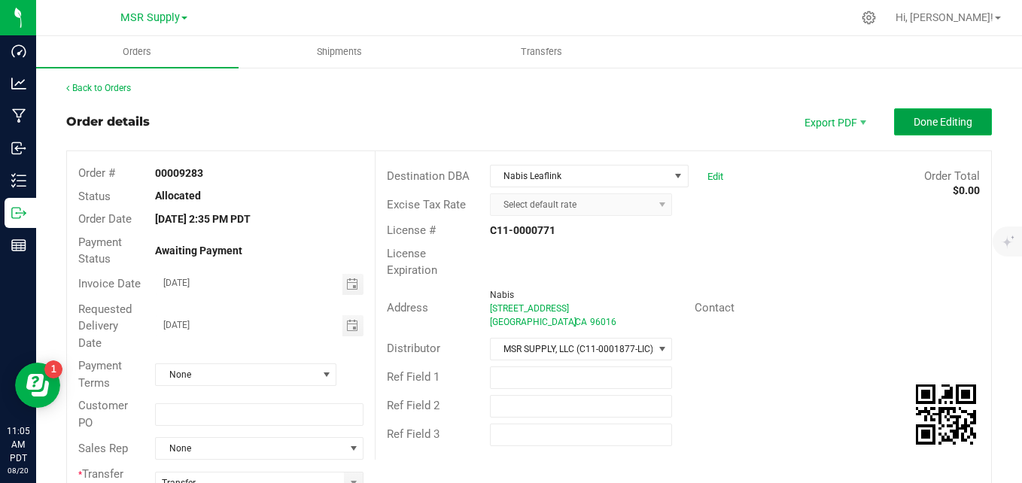
click at [914, 120] on span "Done Editing" at bounding box center [942, 122] width 59 height 12
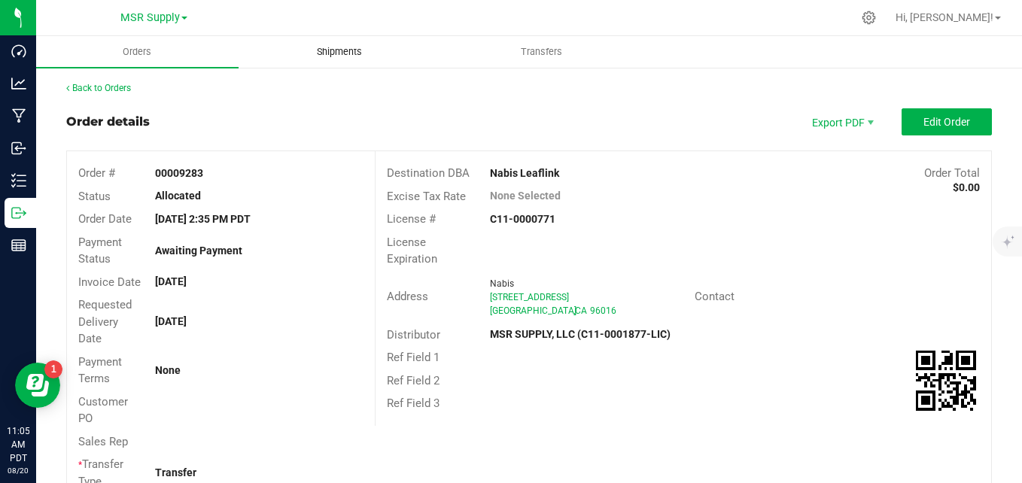
click at [340, 52] on span "Shipments" at bounding box center [339, 52] width 86 height 14
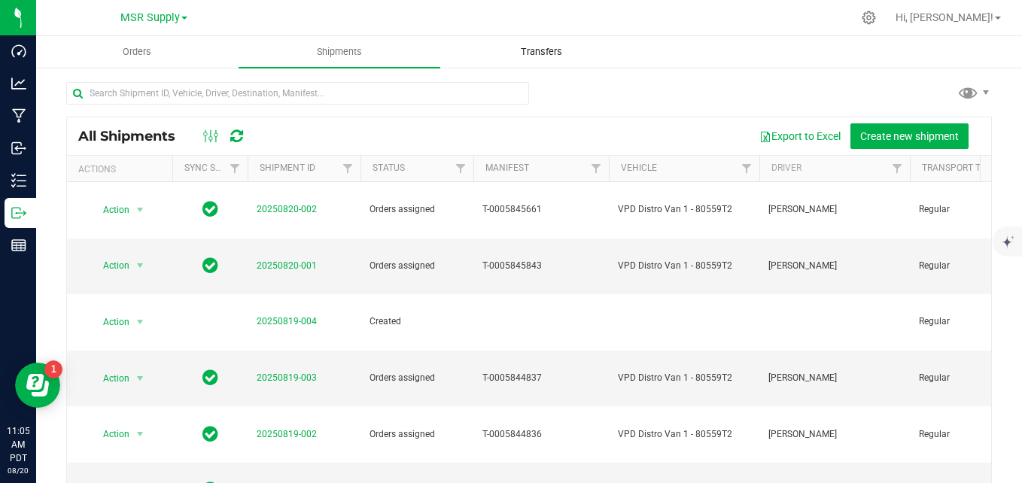
drag, startPoint x: 667, startPoint y: 85, endPoint x: 550, endPoint y: 50, distance: 121.8
click at [666, 85] on div at bounding box center [528, 99] width 925 height 35
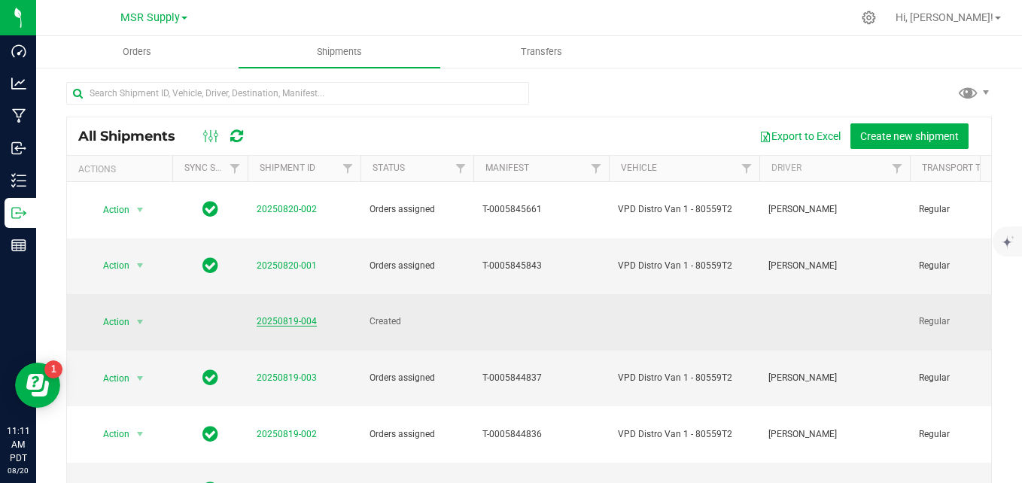
click at [272, 316] on link "20250819-004" at bounding box center [287, 321] width 60 height 11
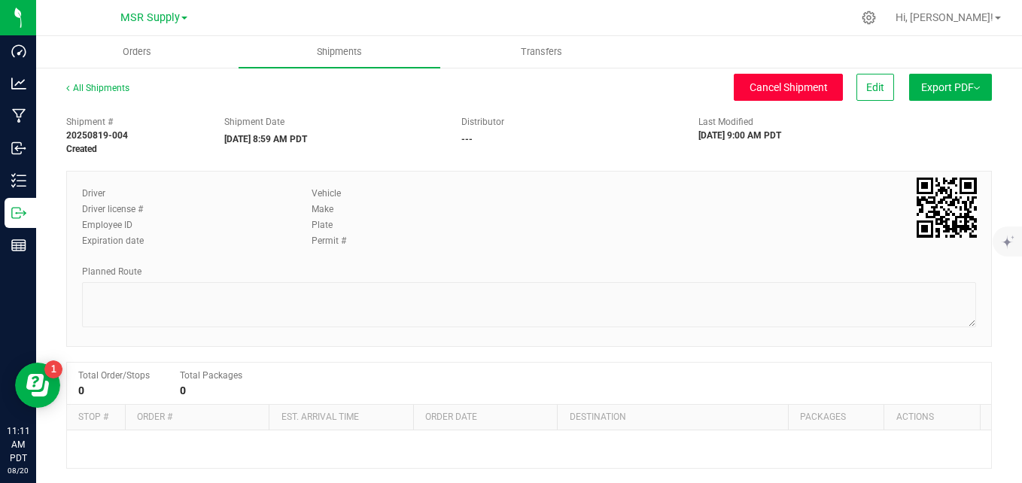
click at [762, 95] on button "Cancel Shipment" at bounding box center [787, 87] width 109 height 27
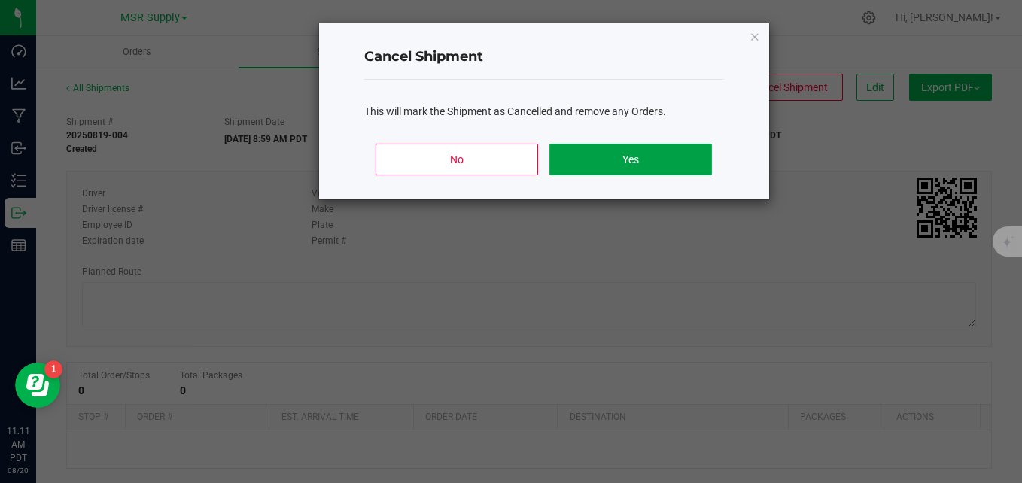
click at [667, 156] on button "Yes" at bounding box center [630, 160] width 162 height 32
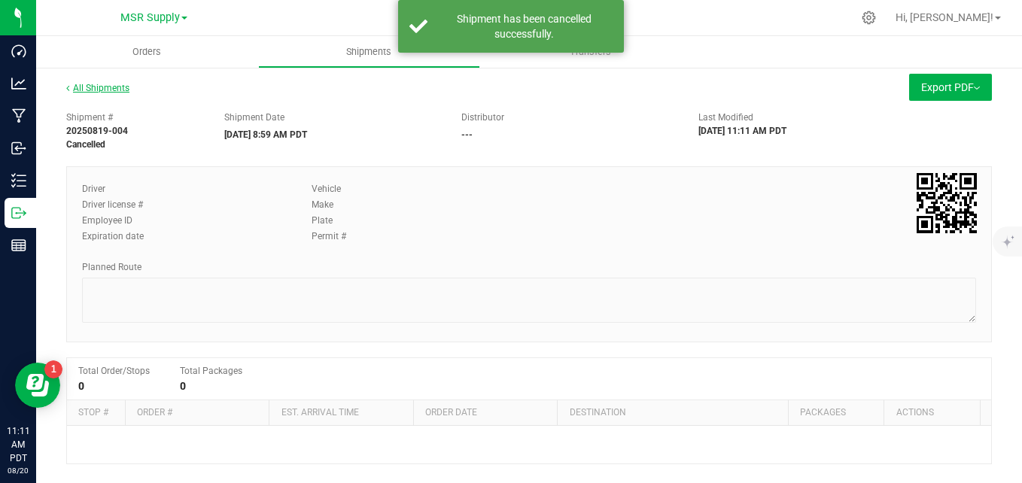
click at [102, 87] on link "All Shipments" at bounding box center [97, 88] width 63 height 11
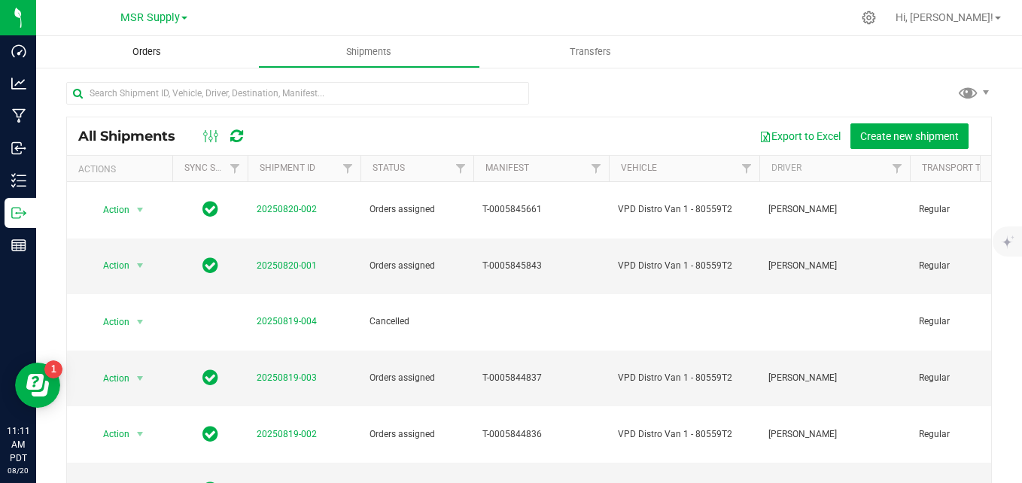
click at [147, 44] on uib-tab-heading "Orders" at bounding box center [147, 52] width 222 height 32
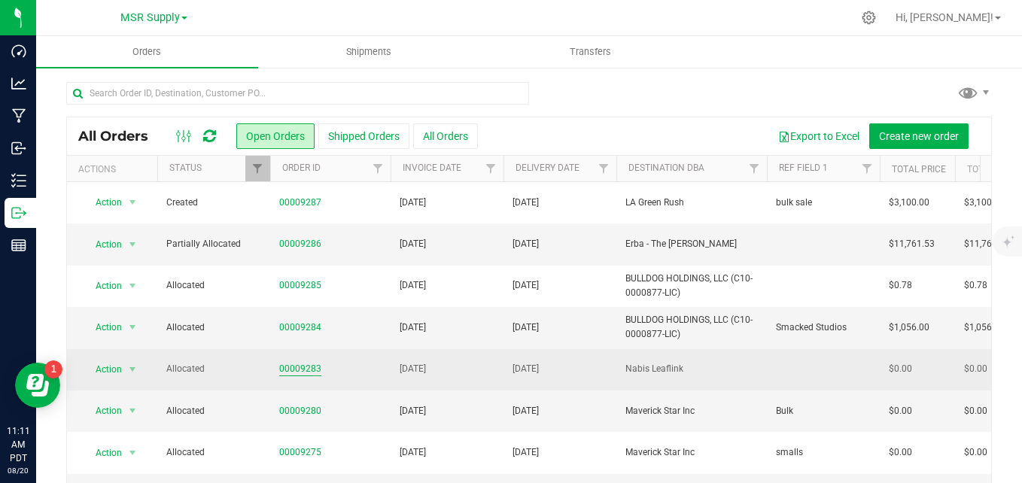
click at [302, 372] on link "00009283" at bounding box center [300, 369] width 42 height 14
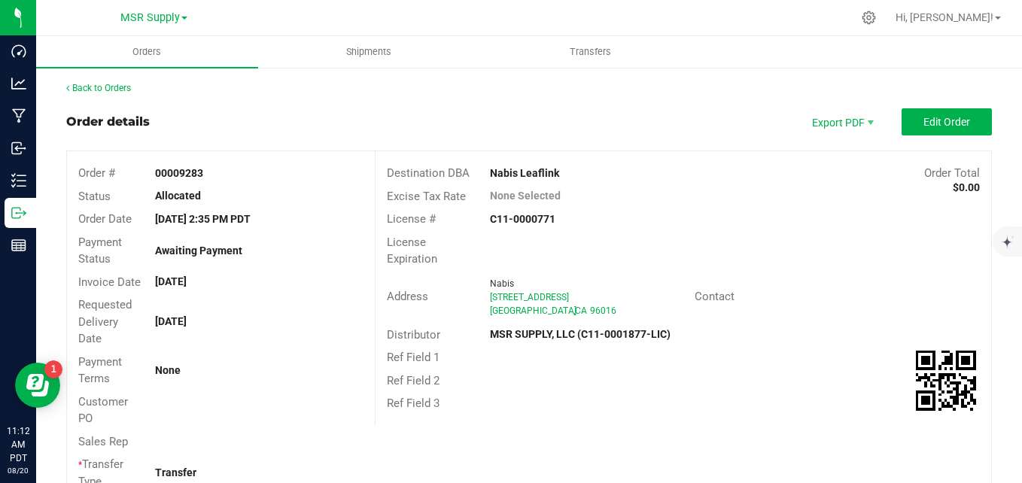
click at [87, 87] on link "Back to Orders" at bounding box center [98, 88] width 65 height 11
